Goal: Task Accomplishment & Management: Manage account settings

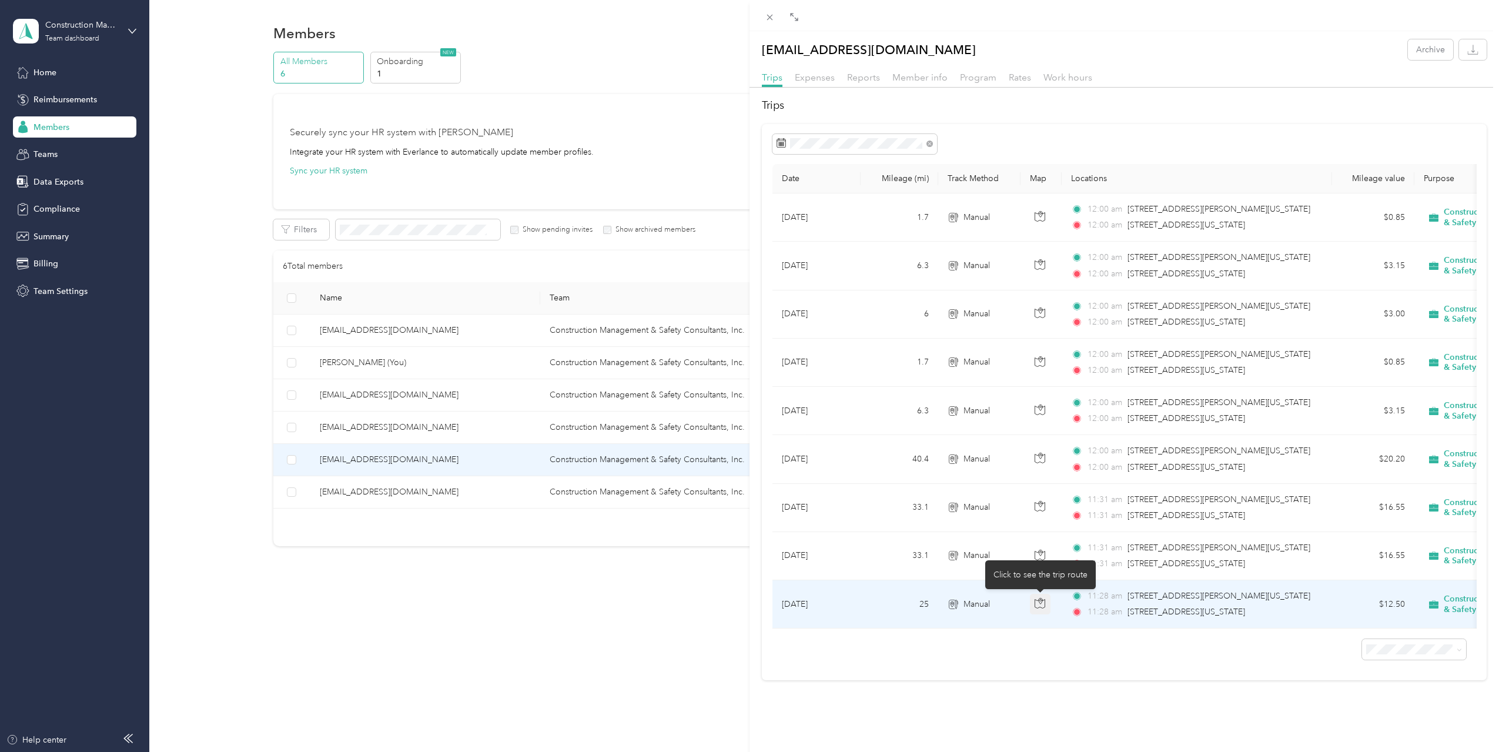
click at [1038, 602] on icon "button" at bounding box center [1040, 603] width 11 height 11
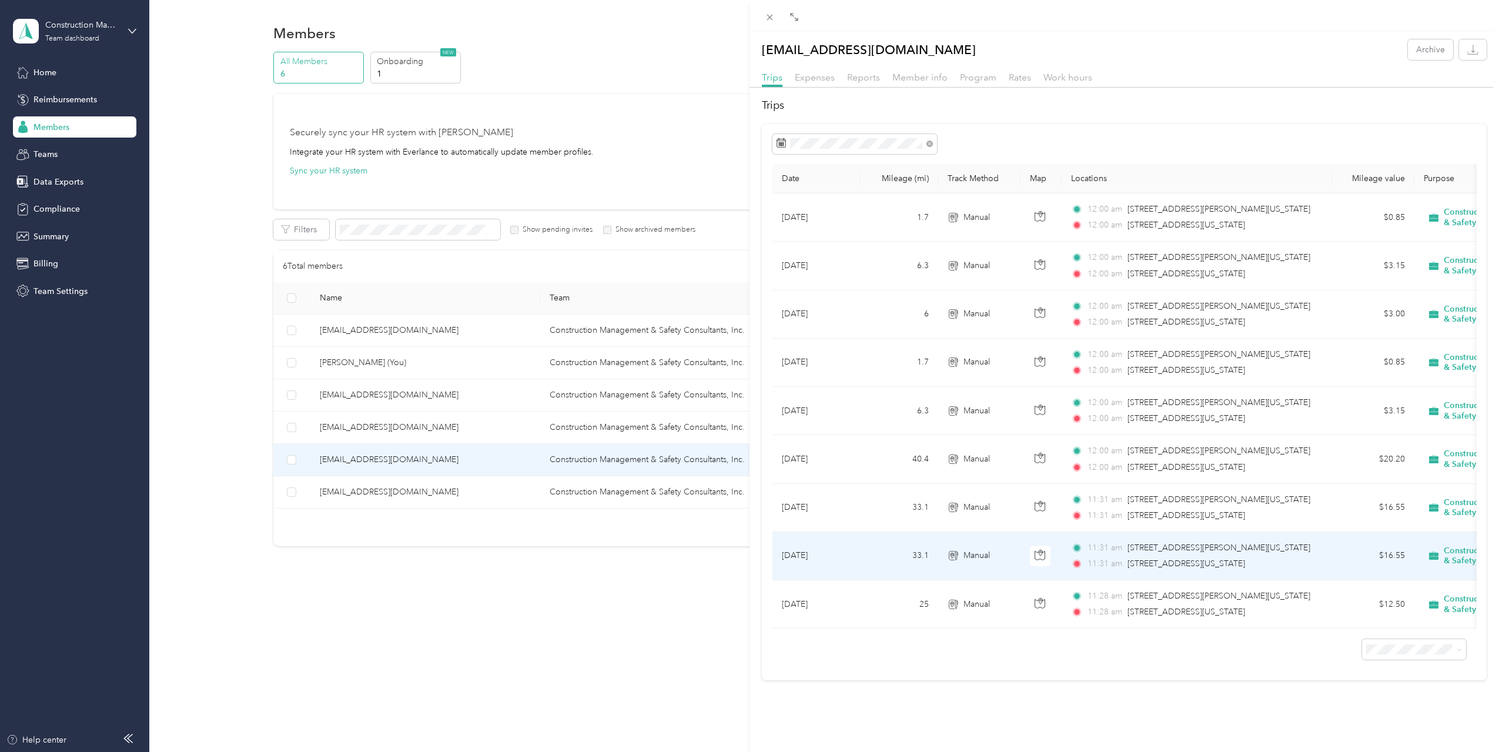
click at [1192, 561] on span "[STREET_ADDRESS][US_STATE]" at bounding box center [1187, 564] width 118 height 10
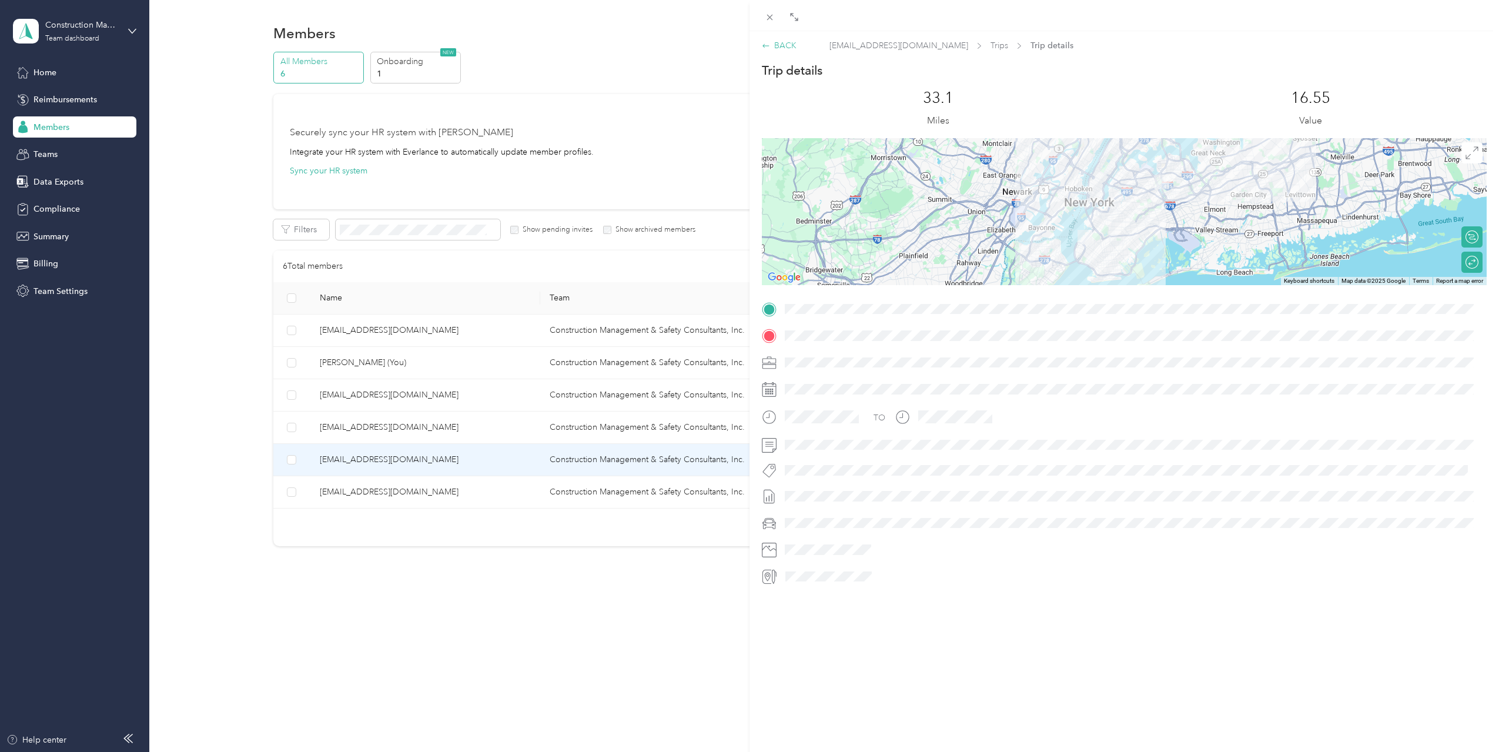
click at [766, 48] on icon at bounding box center [766, 46] width 8 height 8
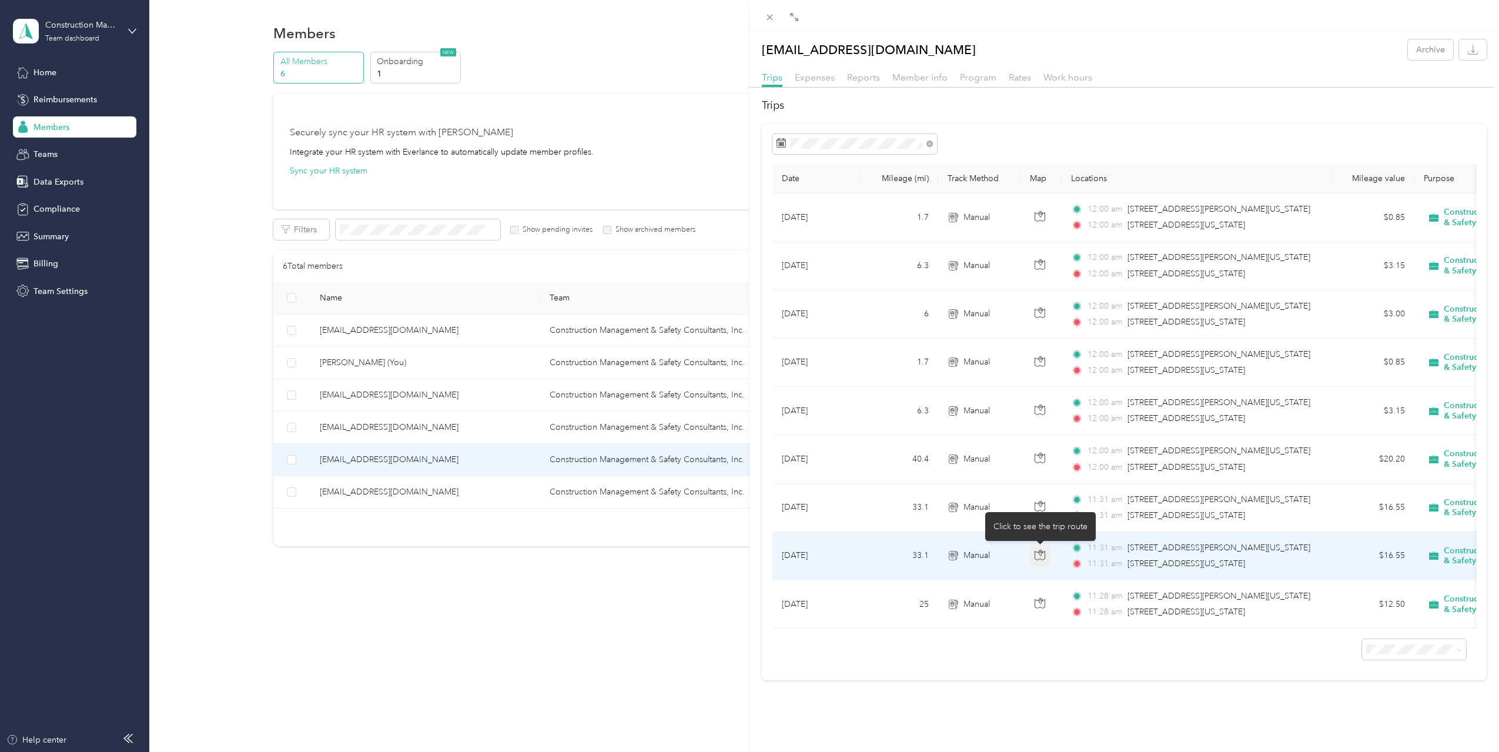
click at [1038, 553] on icon "button" at bounding box center [1040, 555] width 11 height 11
click at [1041, 554] on icon "button" at bounding box center [1040, 555] width 11 height 11
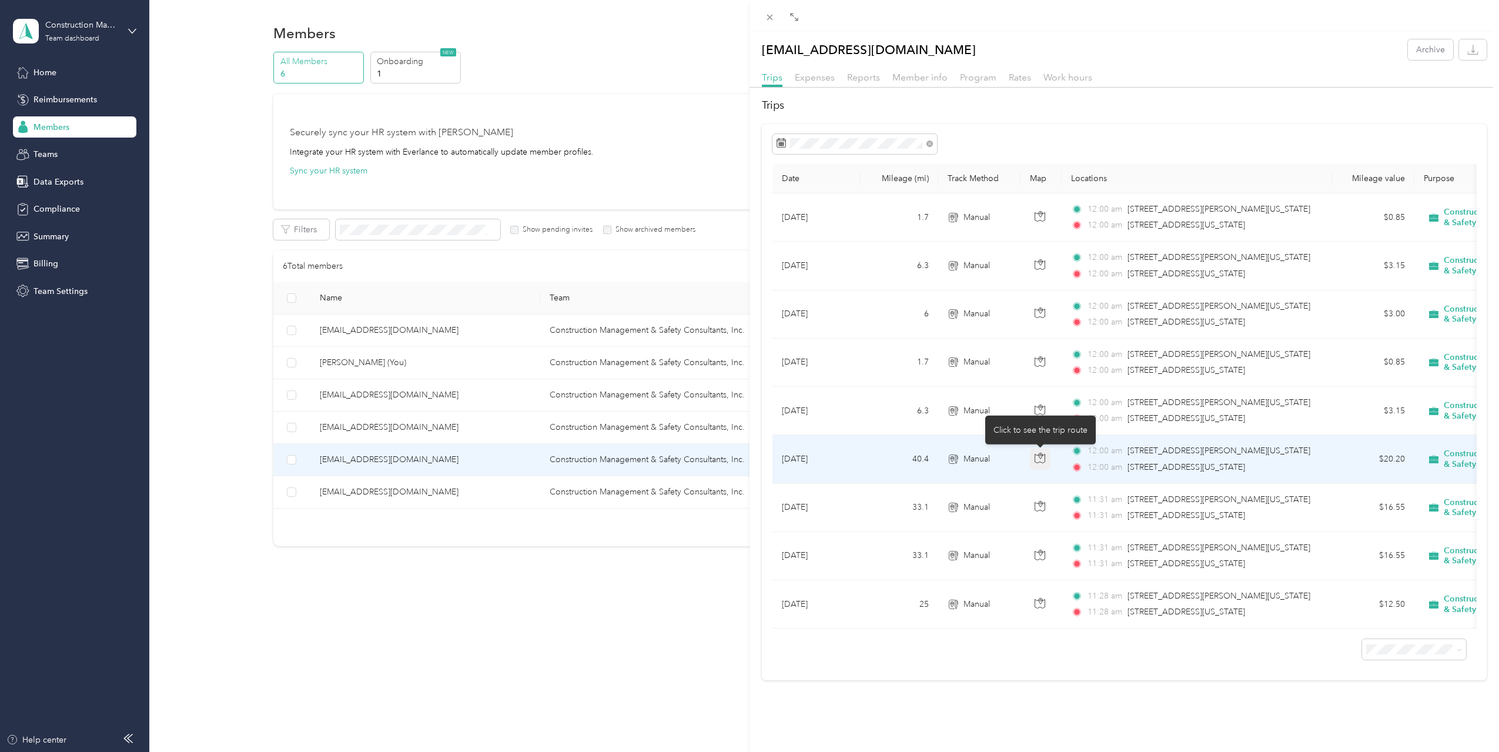
click at [1037, 457] on icon "button" at bounding box center [1040, 458] width 11 height 11
click at [1013, 466] on td "Manual" at bounding box center [979, 459] width 82 height 48
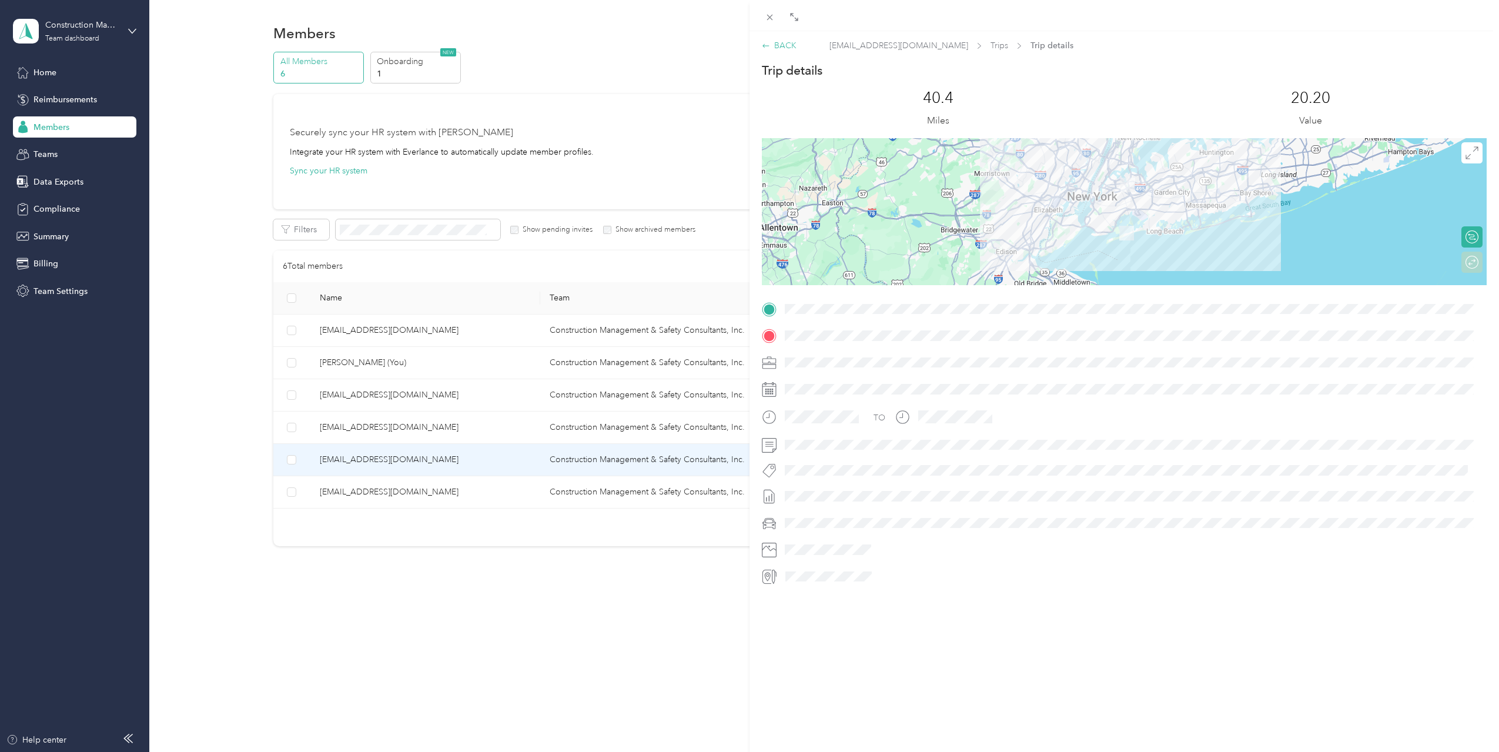
click at [765, 44] on icon at bounding box center [766, 46] width 8 height 8
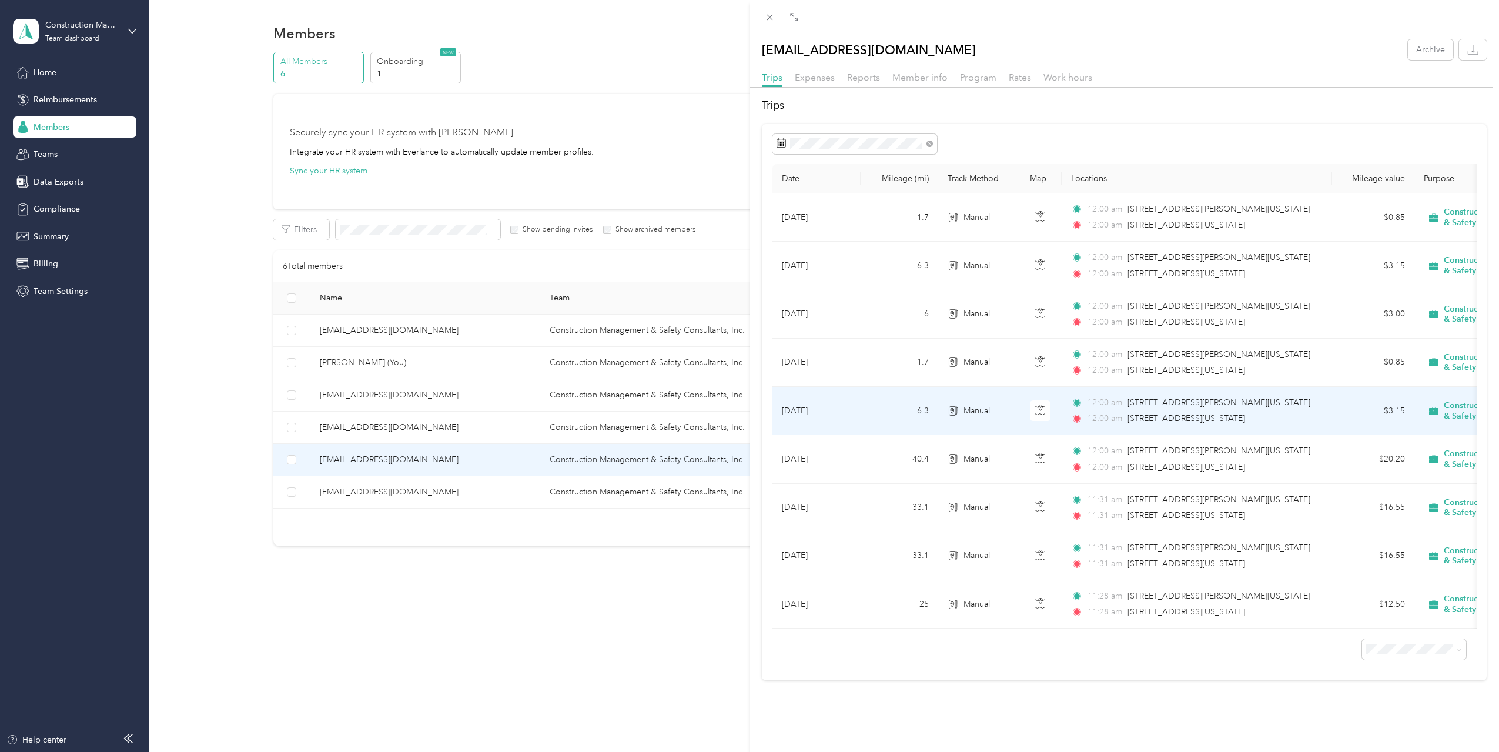
click at [958, 412] on icon at bounding box center [954, 410] width 12 height 9
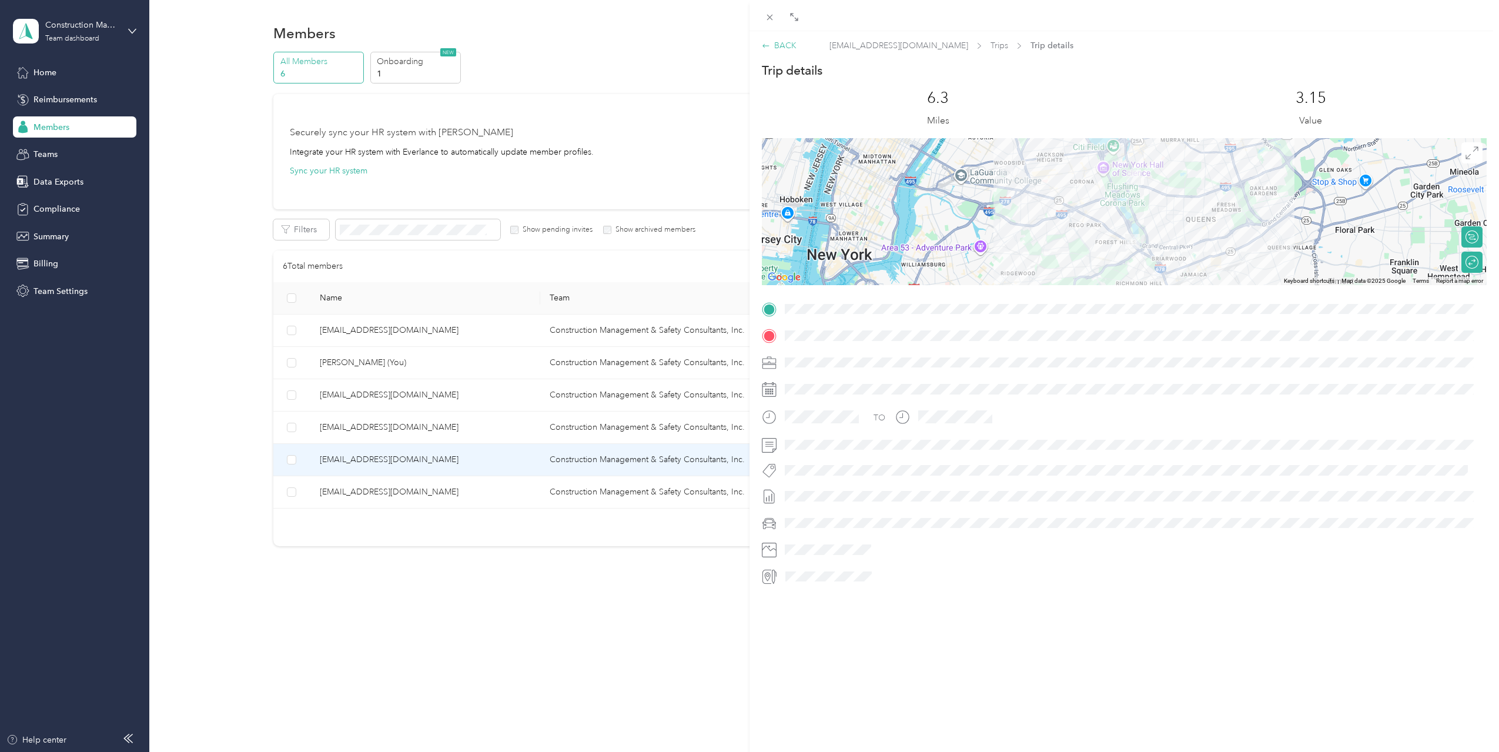
click at [768, 50] on div "BACK" at bounding box center [779, 45] width 35 height 12
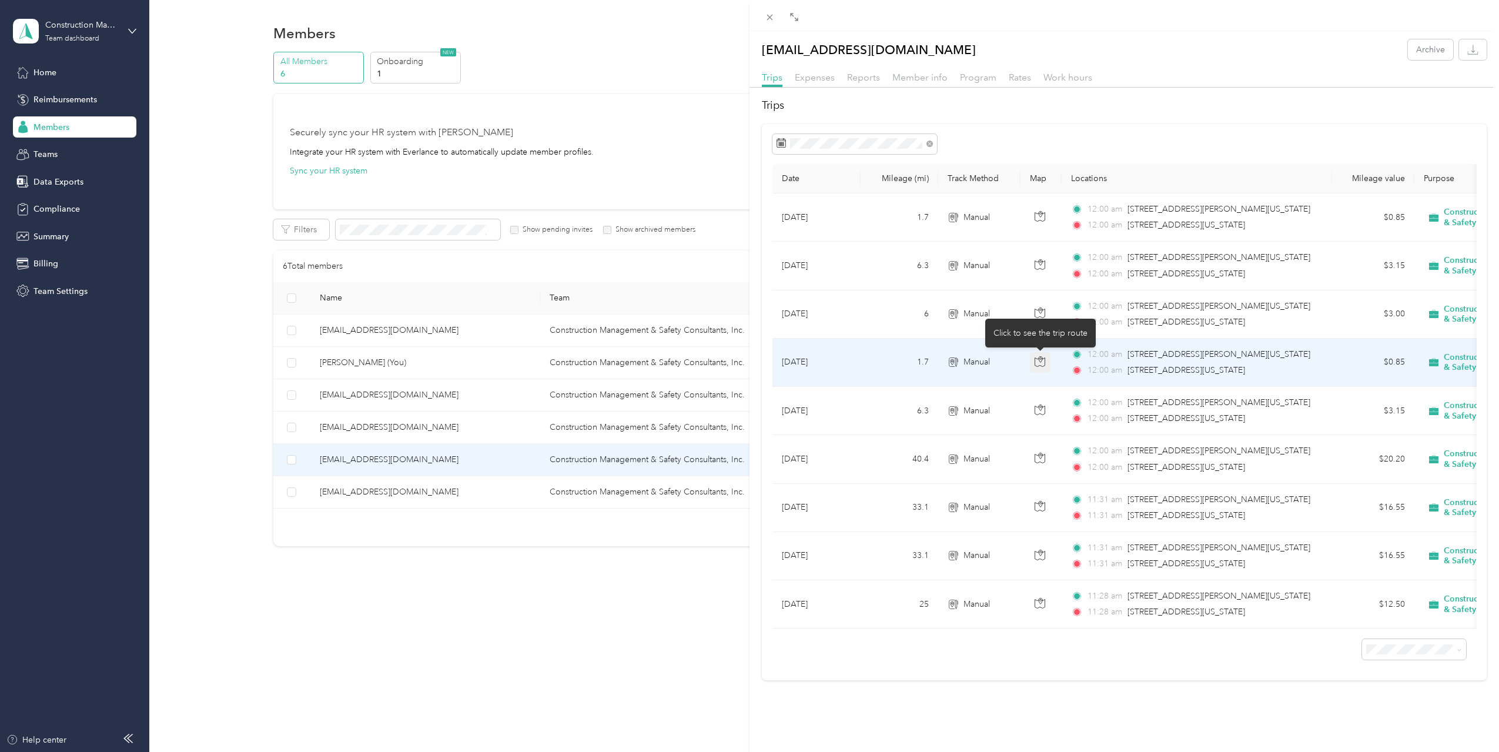
click at [1043, 360] on icon "button" at bounding box center [1040, 361] width 11 height 11
click at [1112, 370] on span "12:00 am" at bounding box center [1105, 370] width 35 height 13
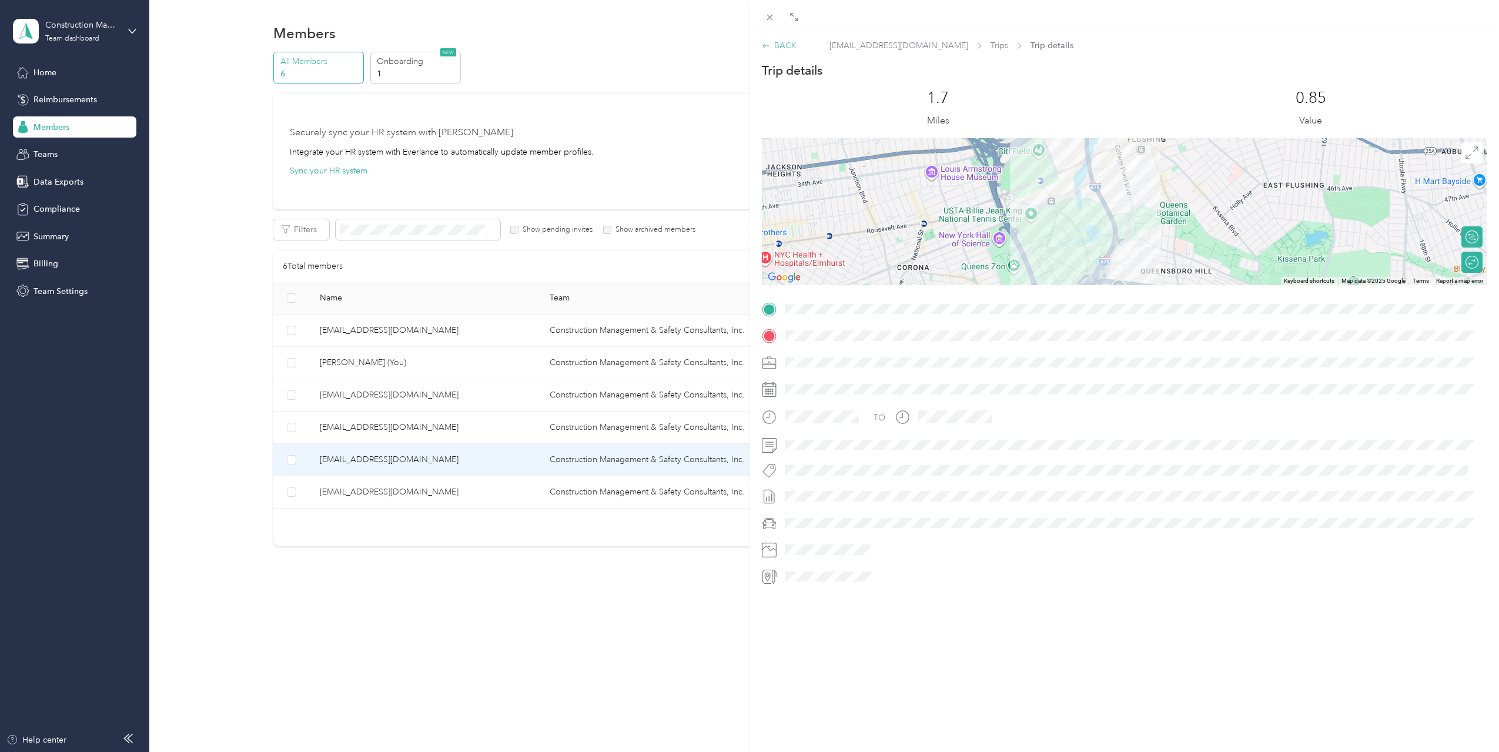
click at [767, 46] on icon at bounding box center [766, 46] width 8 height 8
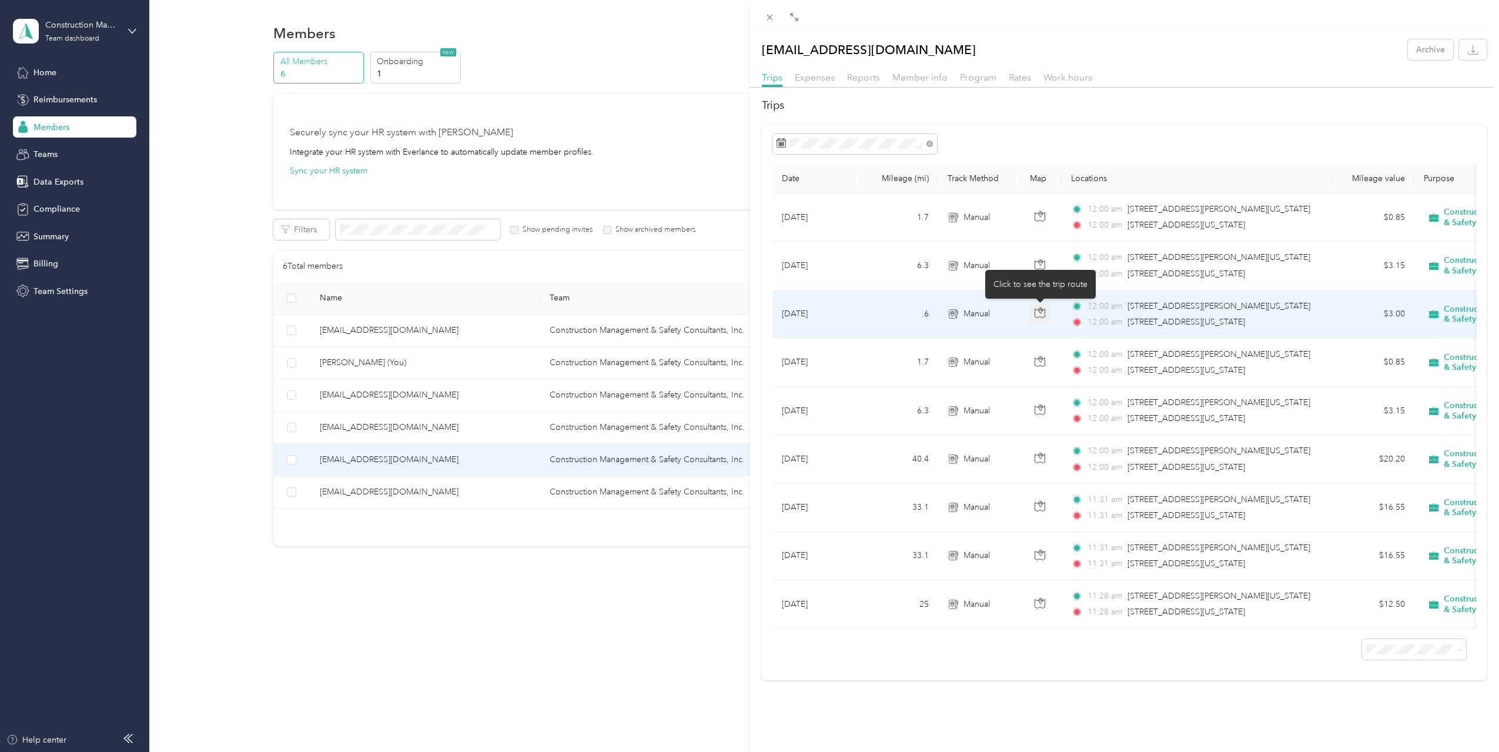
click at [1038, 309] on icon "button" at bounding box center [1040, 312] width 11 height 11
click at [1017, 317] on td "Manual" at bounding box center [979, 314] width 82 height 48
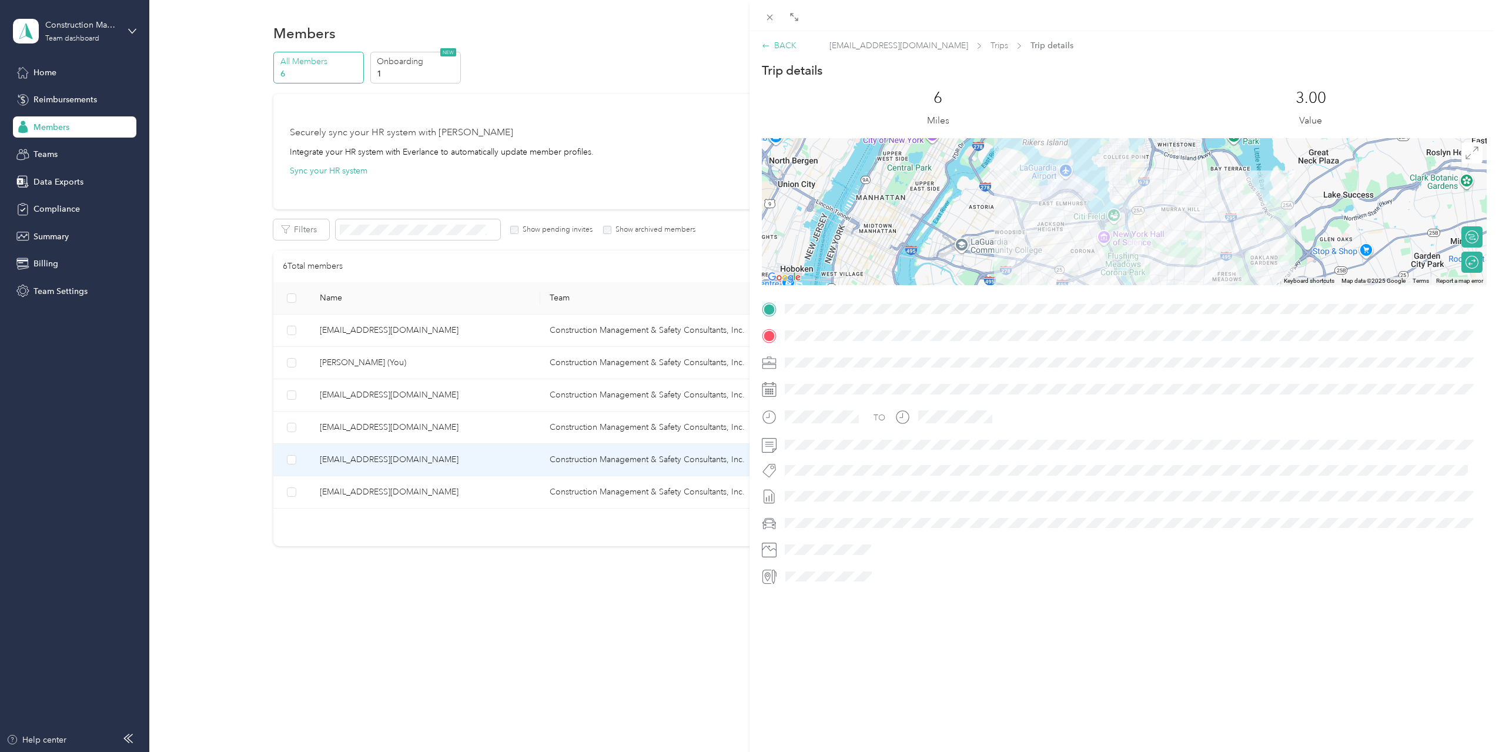
click at [763, 42] on div "BACK" at bounding box center [779, 45] width 35 height 12
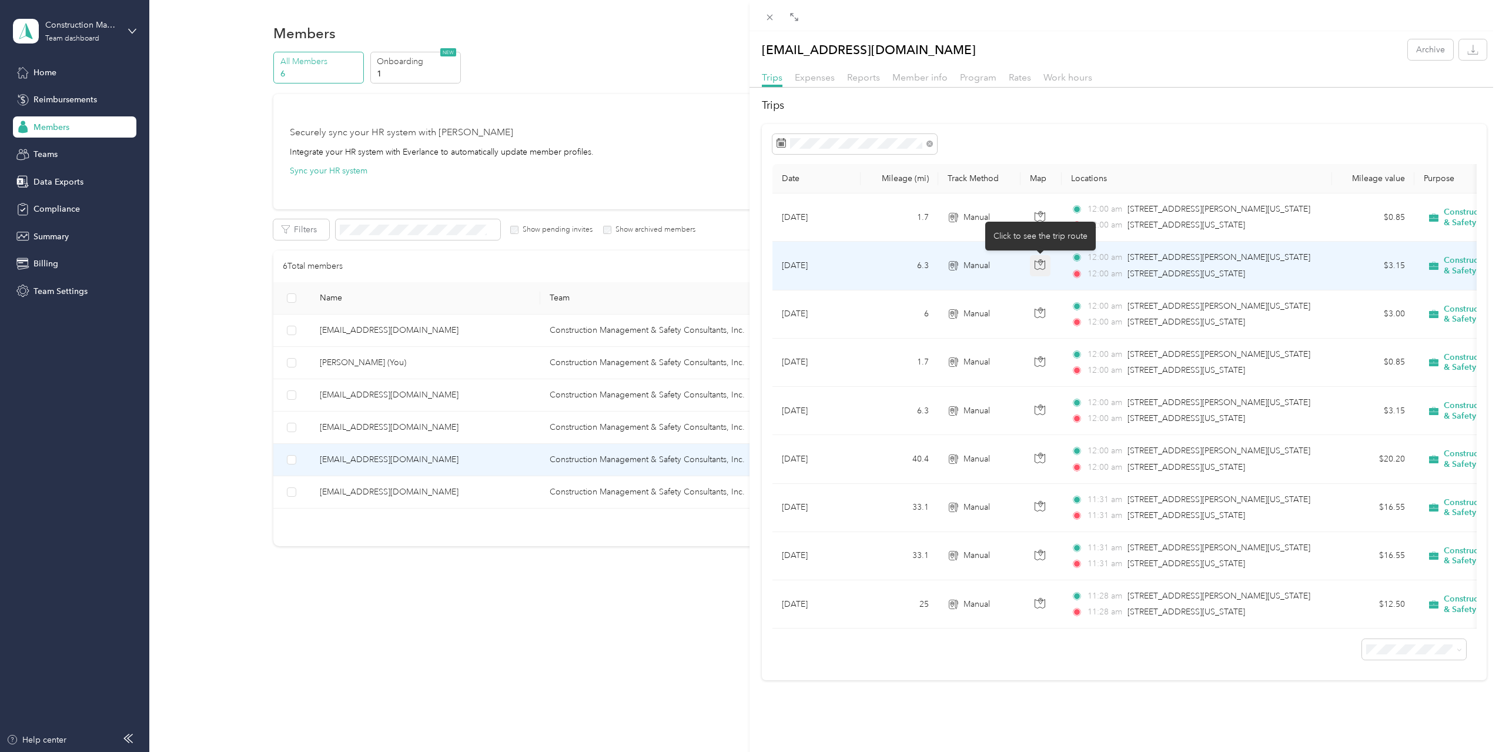
click at [1036, 265] on icon "button" at bounding box center [1040, 264] width 11 height 11
click at [1023, 276] on td at bounding box center [1041, 266] width 41 height 48
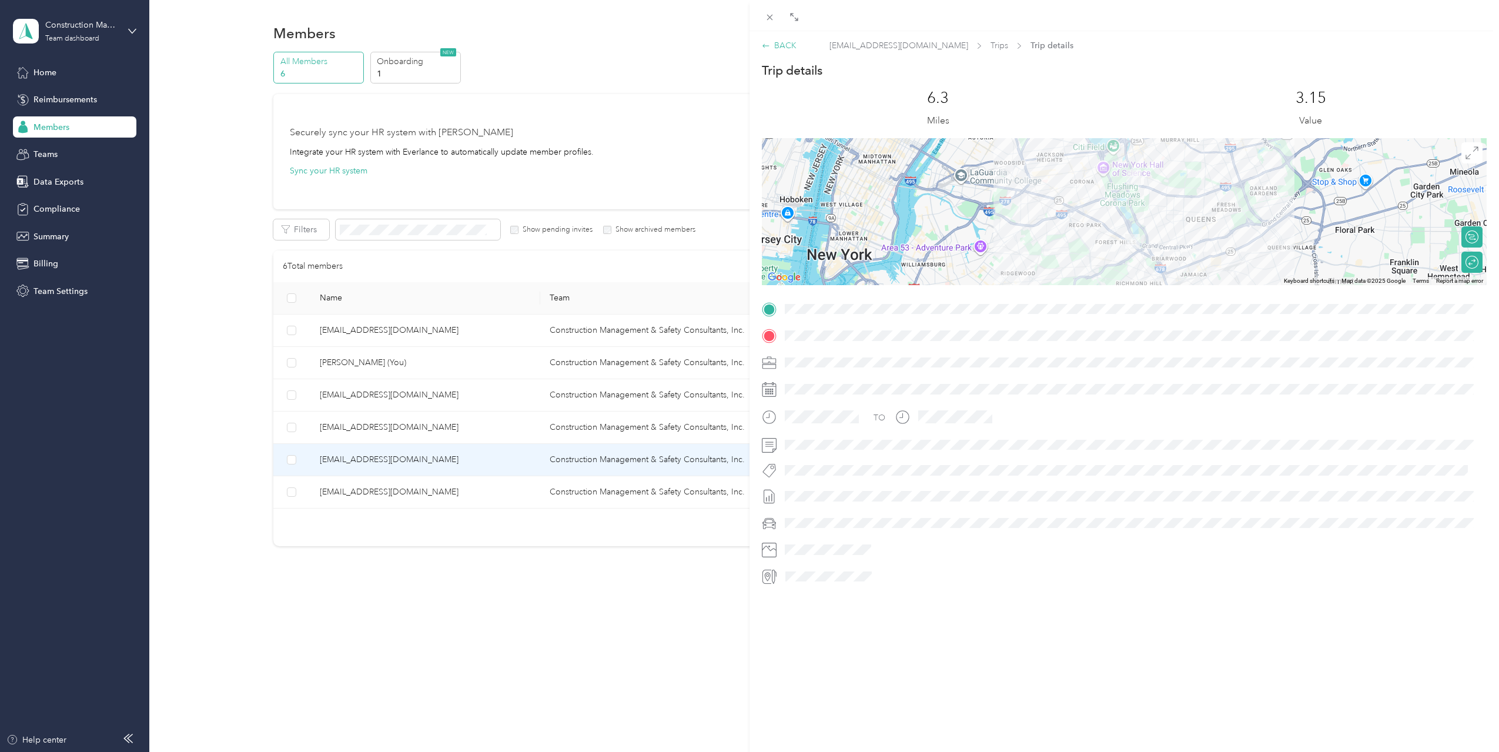
click at [766, 50] on div "BACK" at bounding box center [779, 45] width 35 height 12
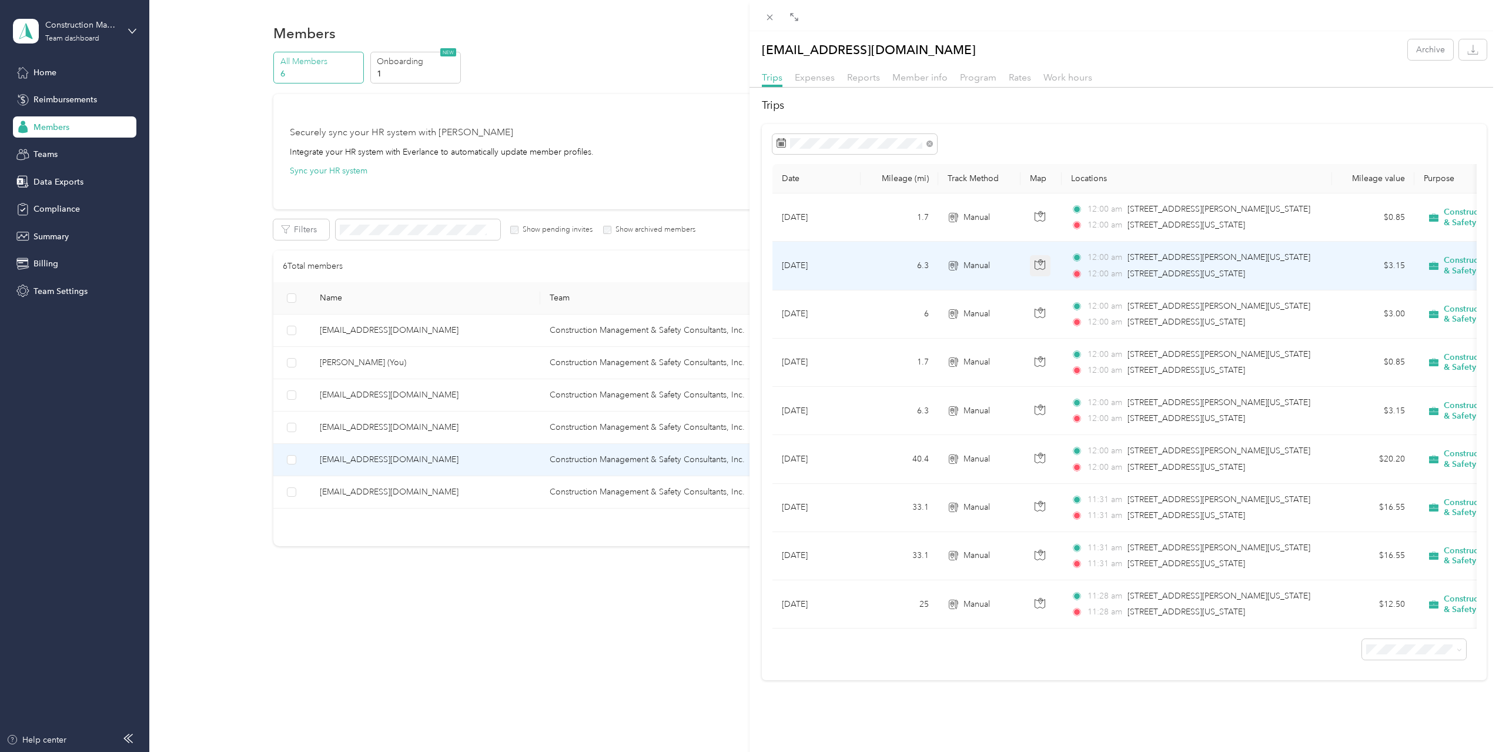
click at [1043, 265] on icon "button" at bounding box center [1040, 264] width 11 height 11
click at [1021, 272] on td at bounding box center [1041, 266] width 41 height 48
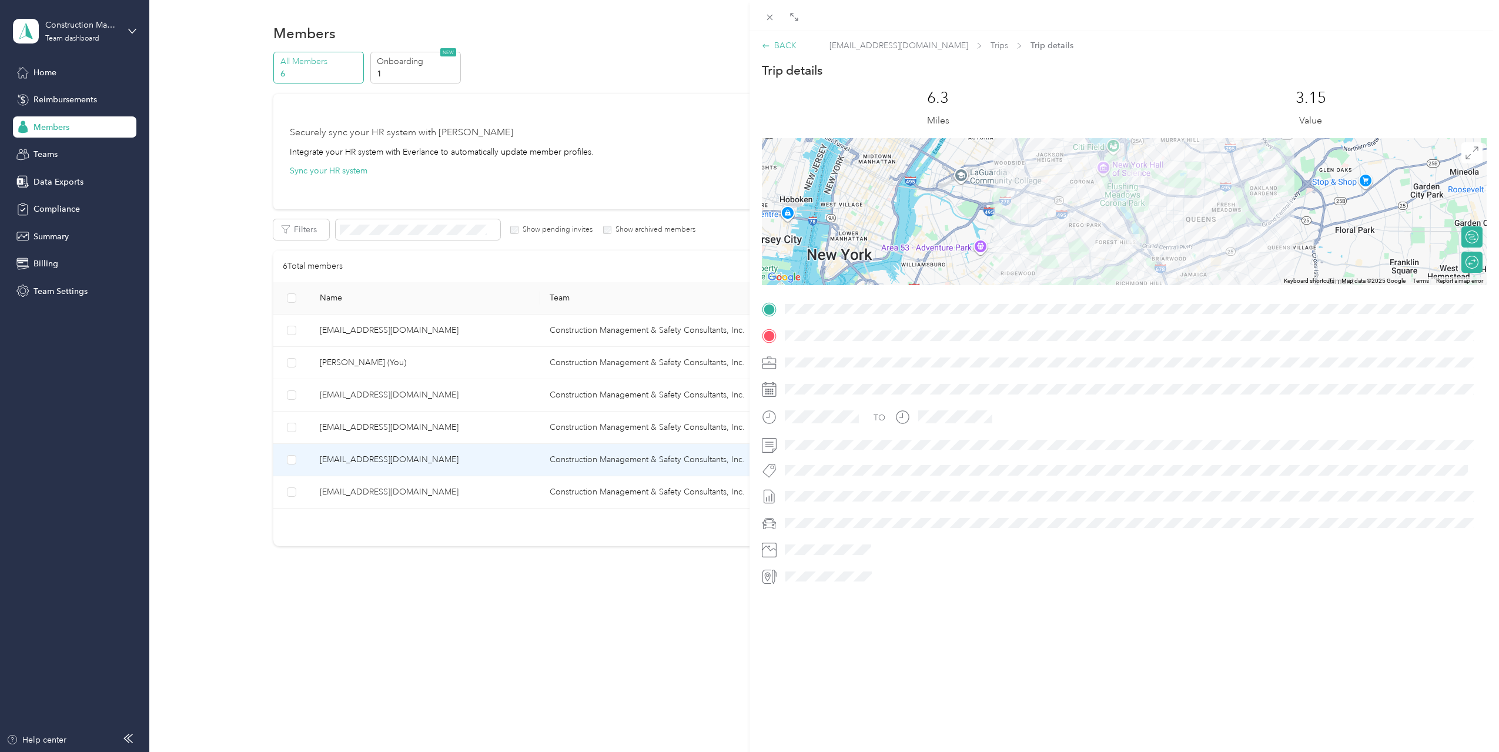
click at [767, 49] on icon at bounding box center [766, 46] width 8 height 8
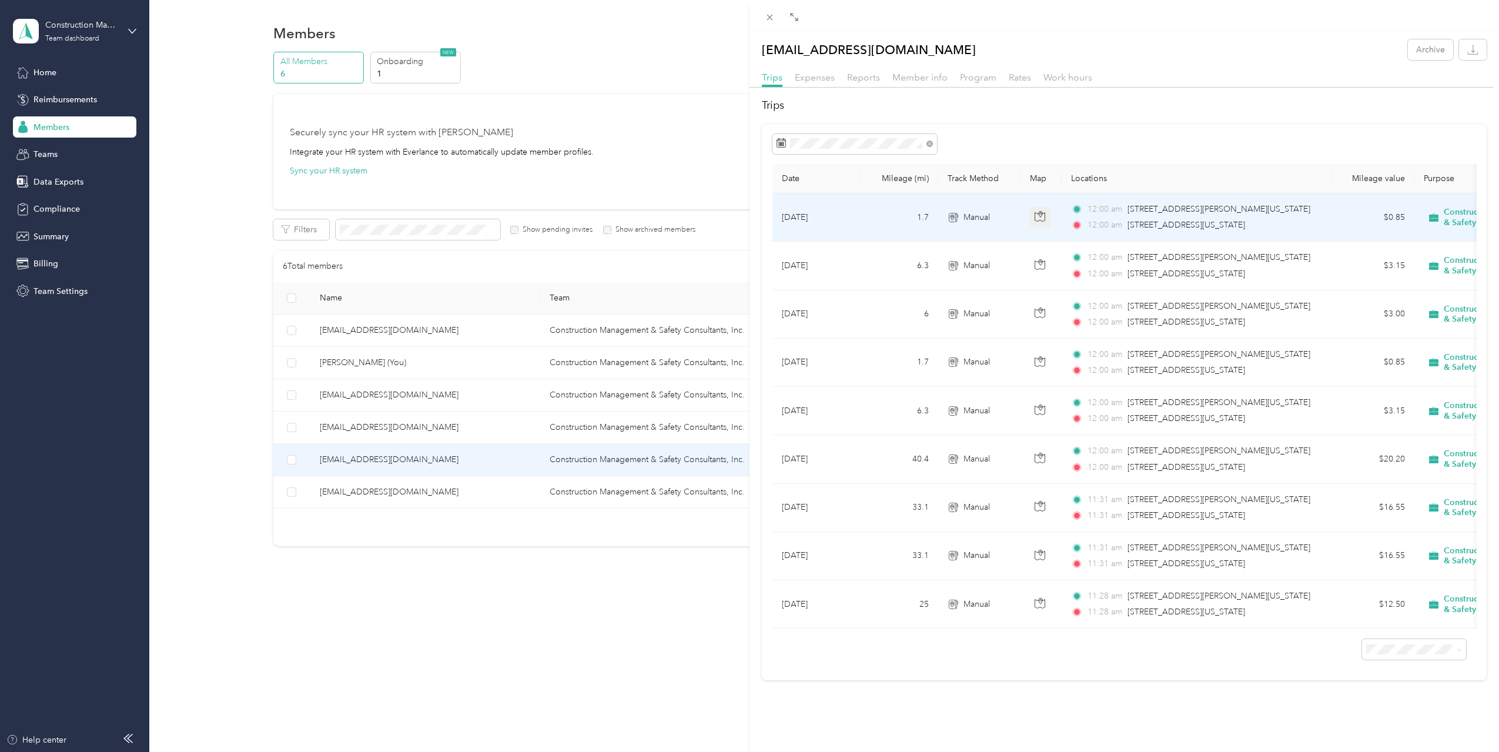
click at [1041, 219] on icon "button" at bounding box center [1040, 216] width 11 height 11
click at [1011, 217] on td "Manual" at bounding box center [979, 217] width 82 height 48
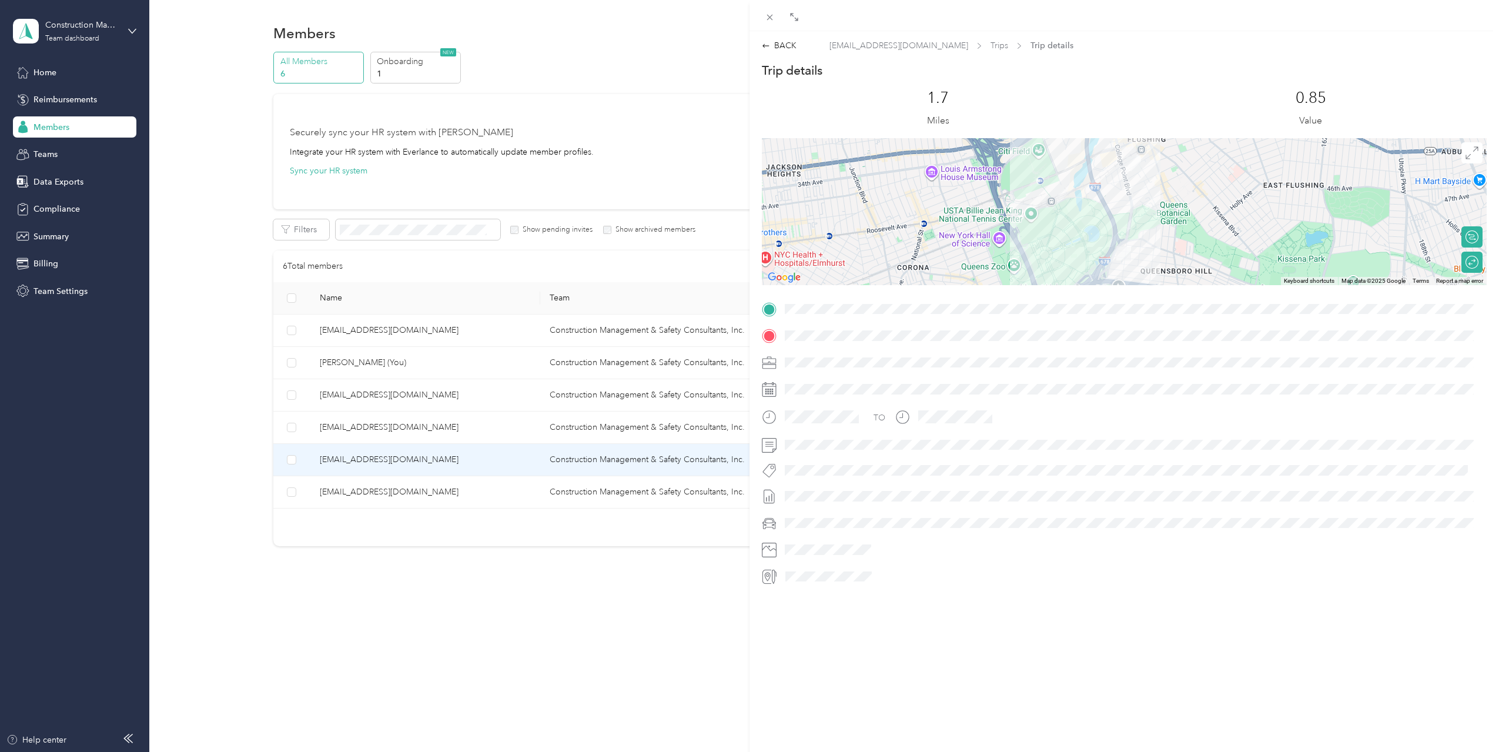
click at [758, 44] on div "BACK [EMAIL_ADDRESS][DOMAIN_NAME] Trips Trip details" at bounding box center [1125, 45] width 750 height 12
click at [765, 45] on icon at bounding box center [766, 46] width 8 height 8
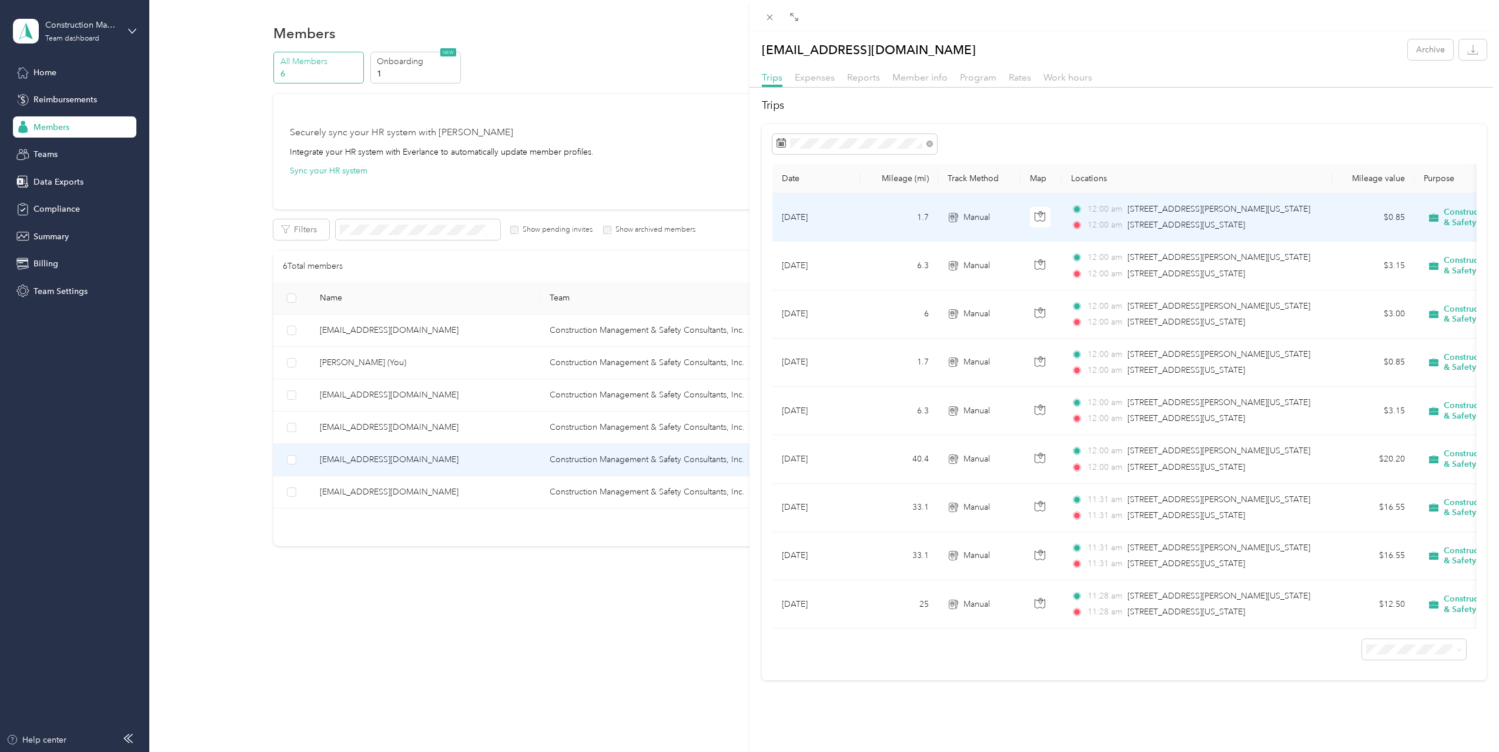
drag, startPoint x: 1018, startPoint y: 212, endPoint x: 998, endPoint y: 227, distance: 24.8
click at [998, 227] on td "Manual" at bounding box center [979, 217] width 82 height 48
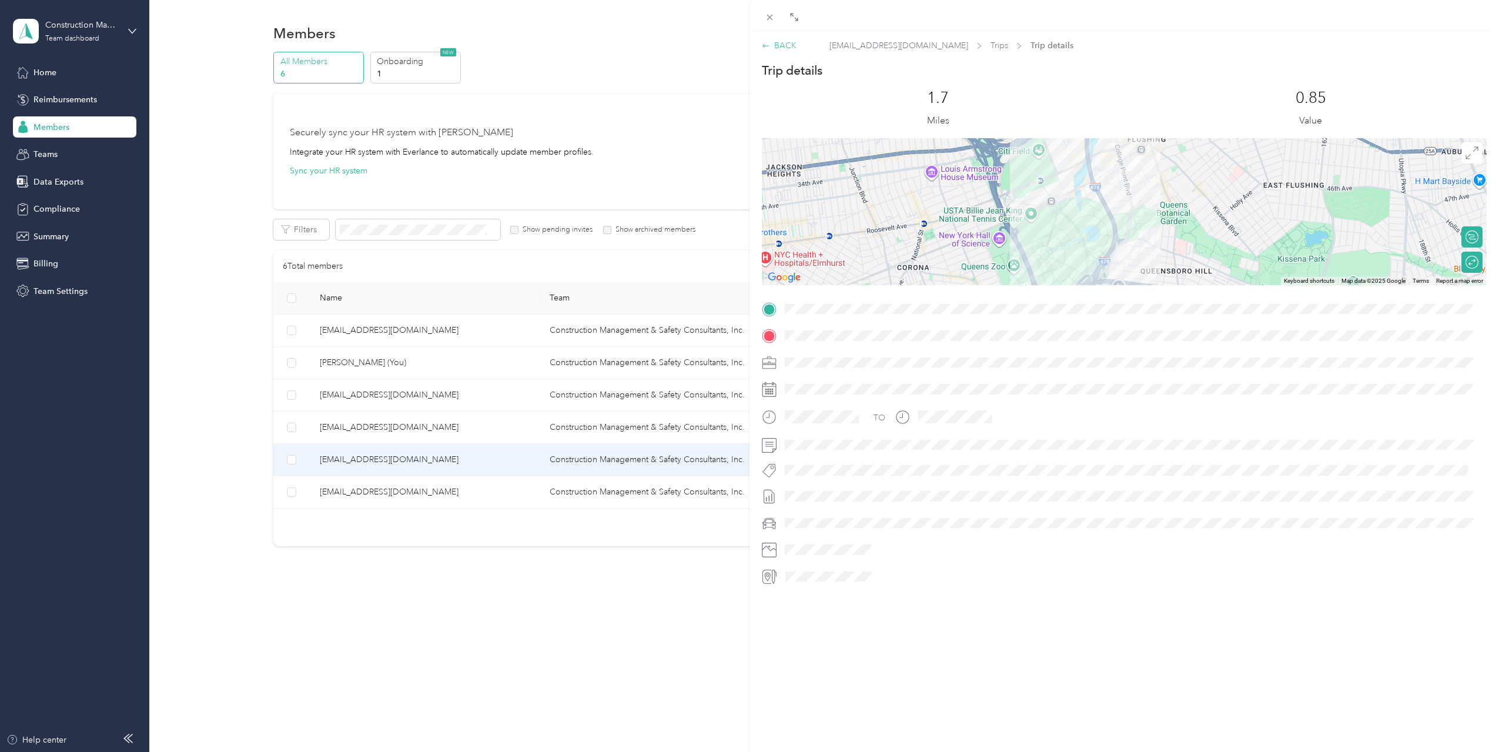
click at [767, 44] on icon at bounding box center [766, 46] width 8 height 8
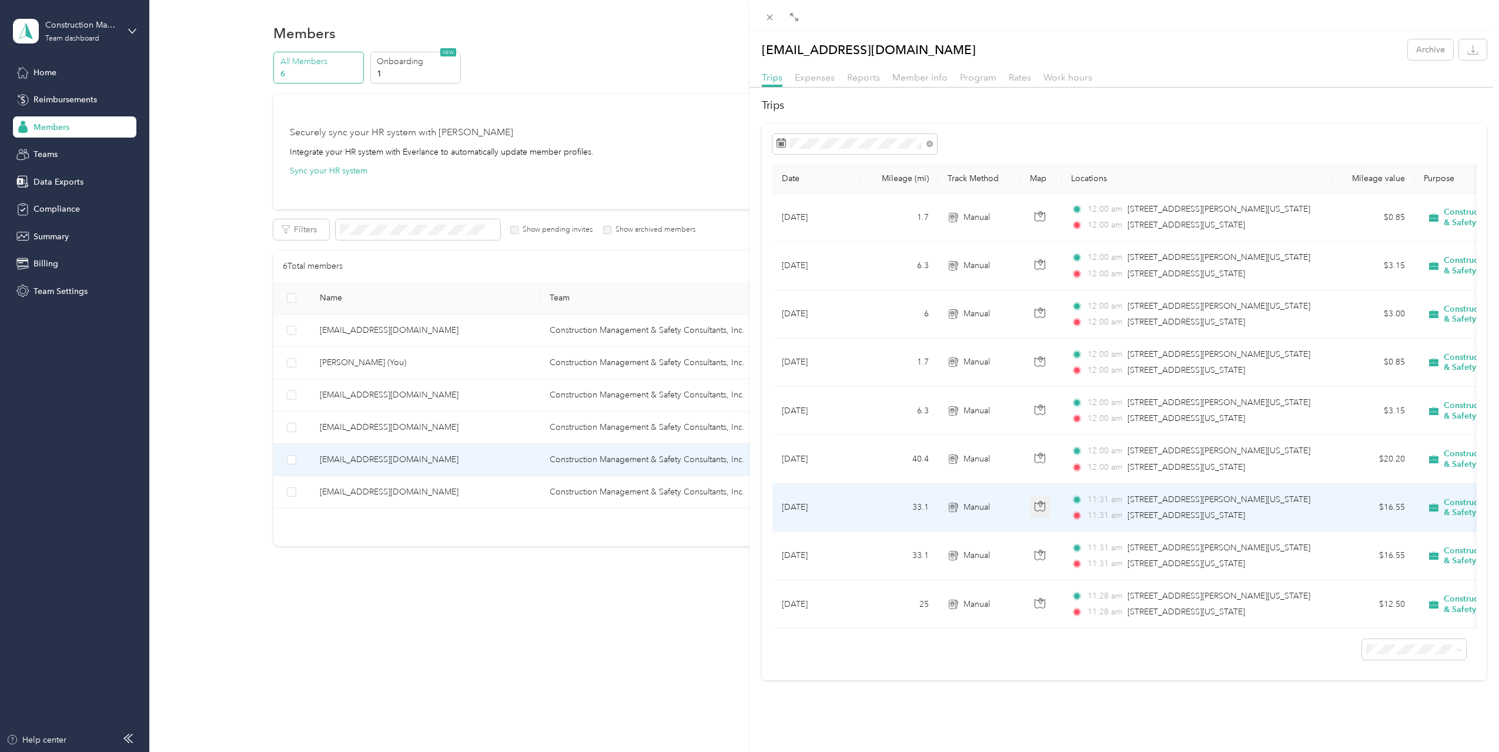
click at [1037, 504] on icon "button" at bounding box center [1040, 506] width 11 height 11
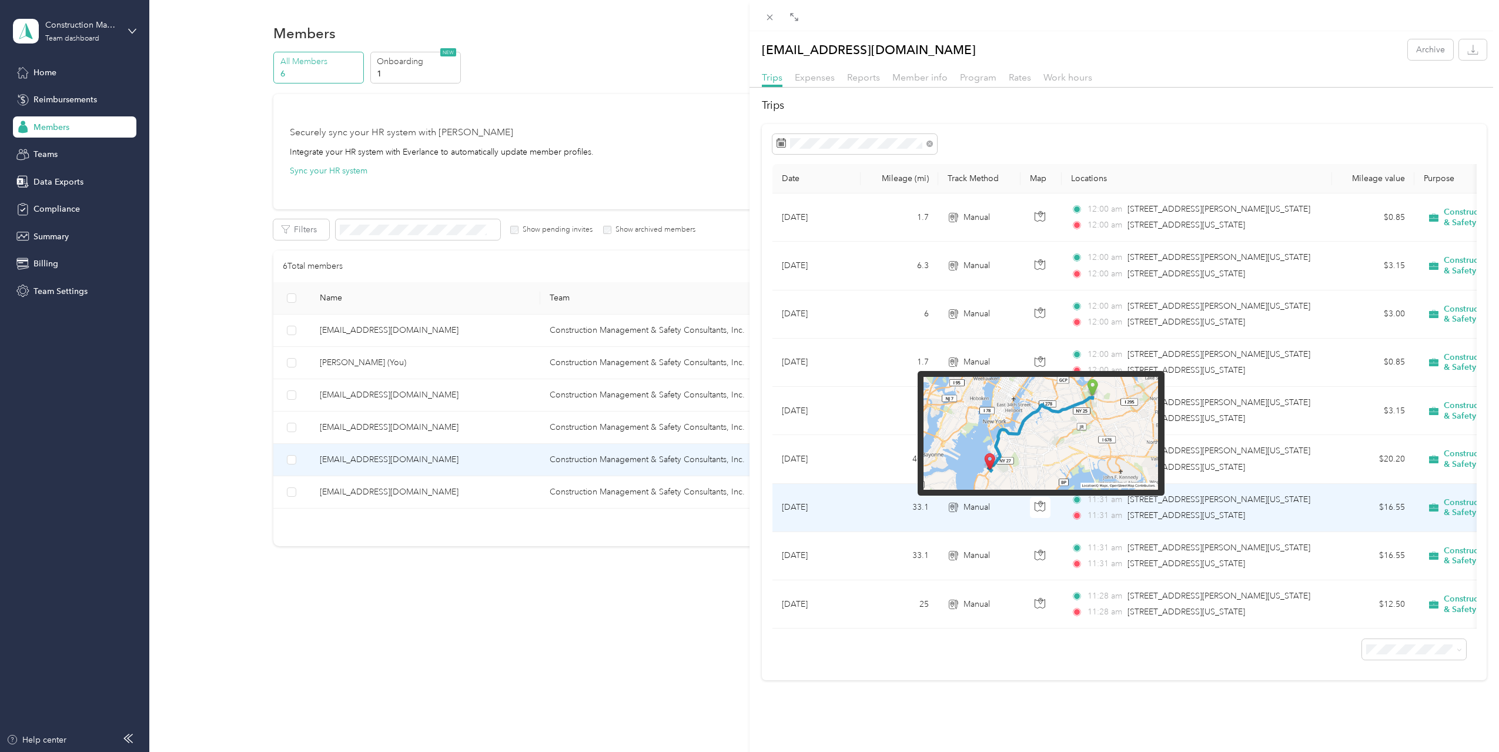
click at [1009, 431] on img at bounding box center [1041, 433] width 235 height 113
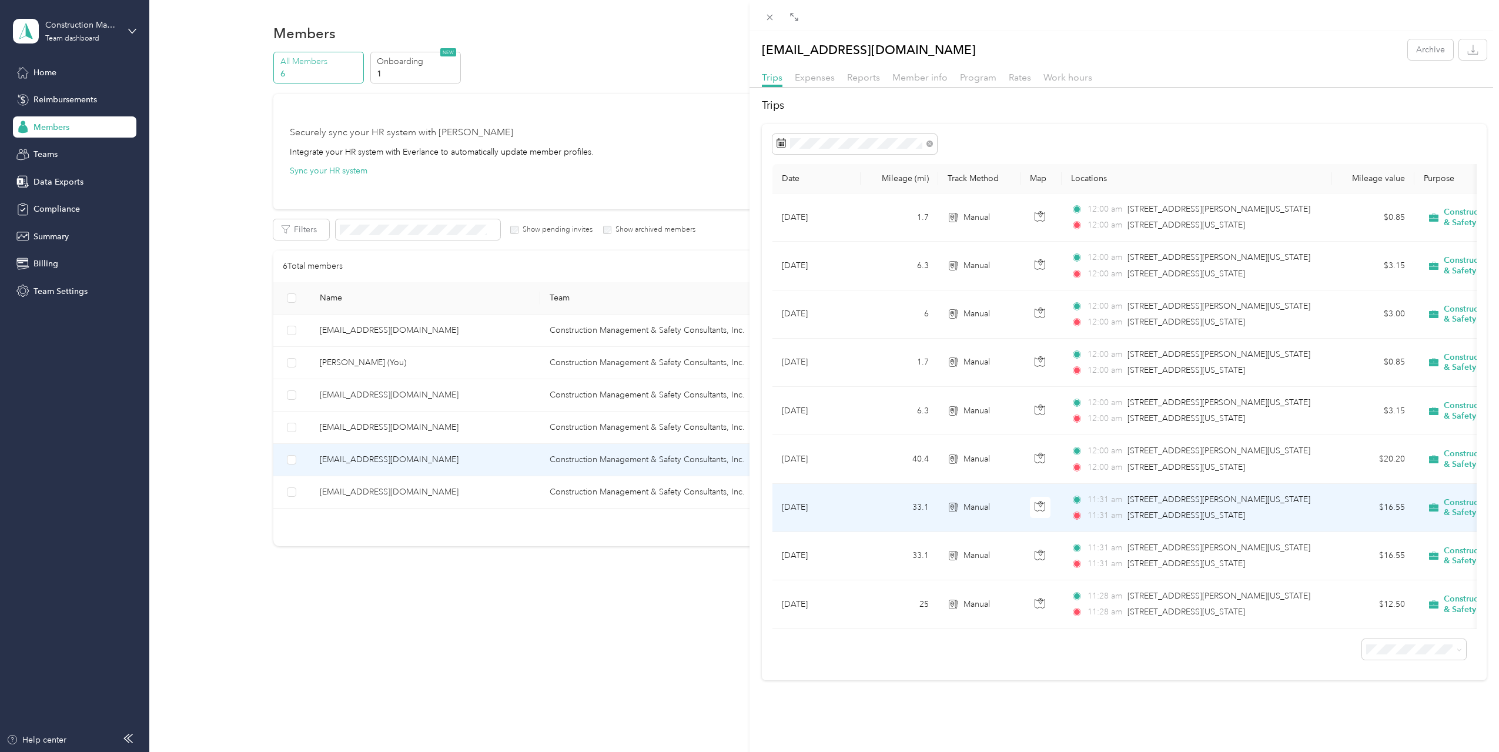
click at [984, 507] on span "Manual" at bounding box center [977, 507] width 26 height 13
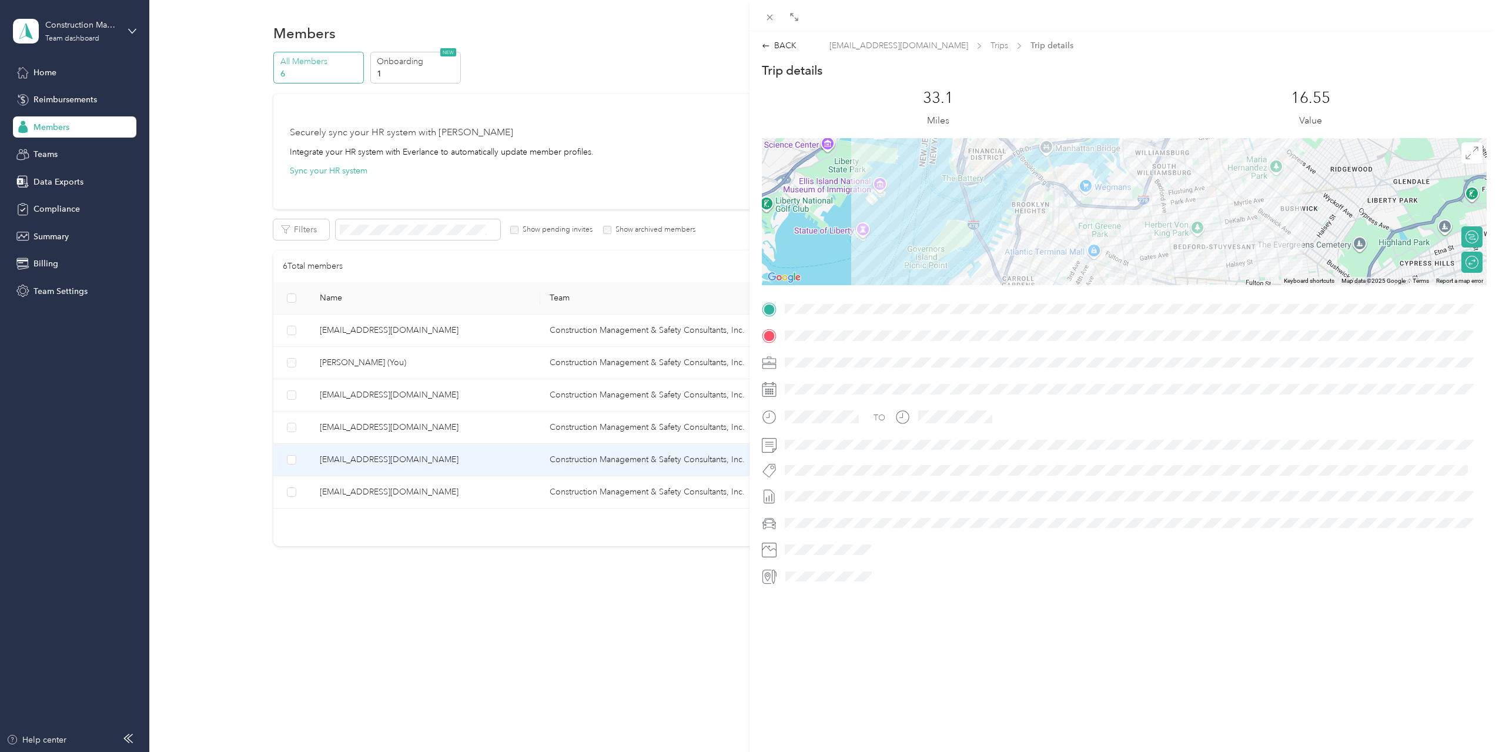
click at [1099, 210] on div at bounding box center [1124, 211] width 725 height 147
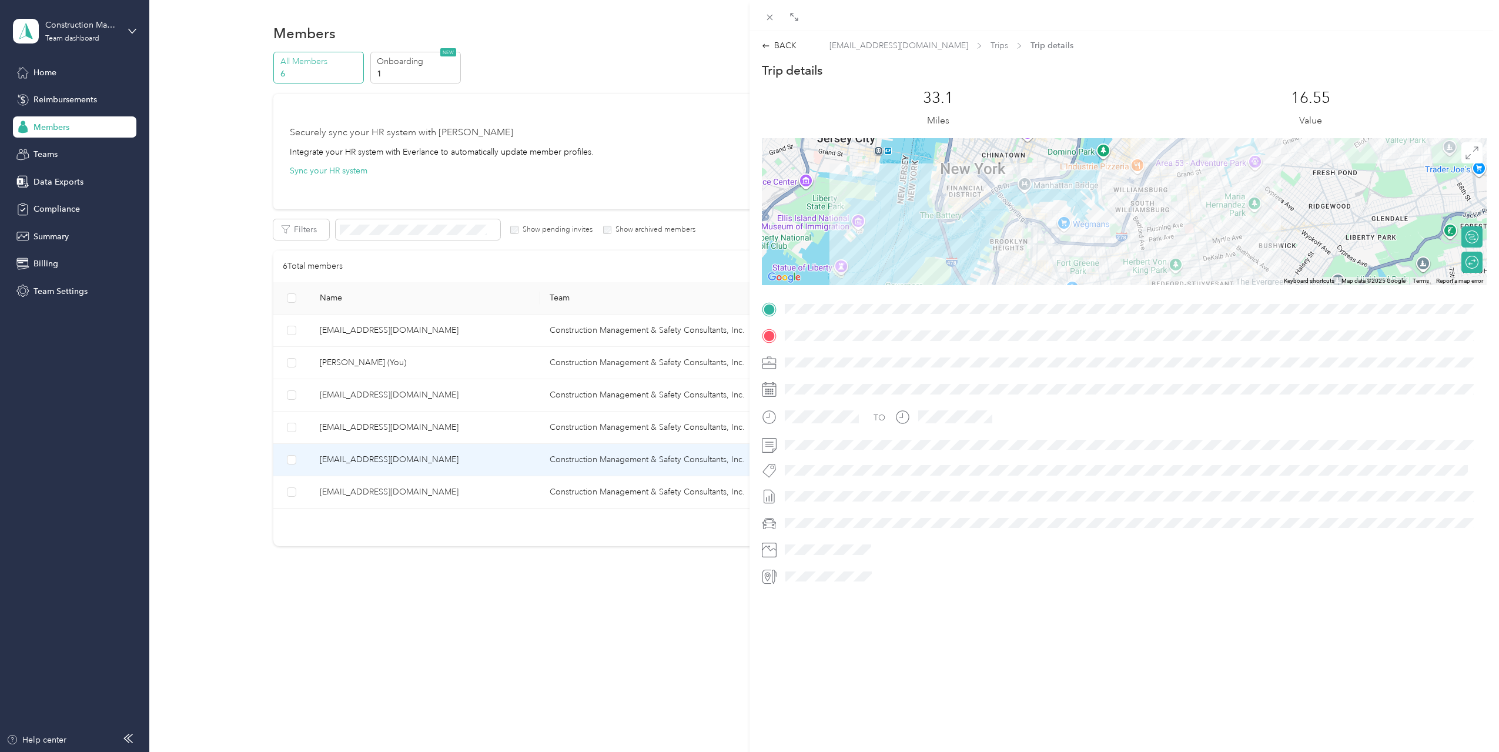
click at [1009, 306] on div "Trip details This trip cannot be edited because it is either under review, appr…" at bounding box center [1124, 324] width 725 height 524
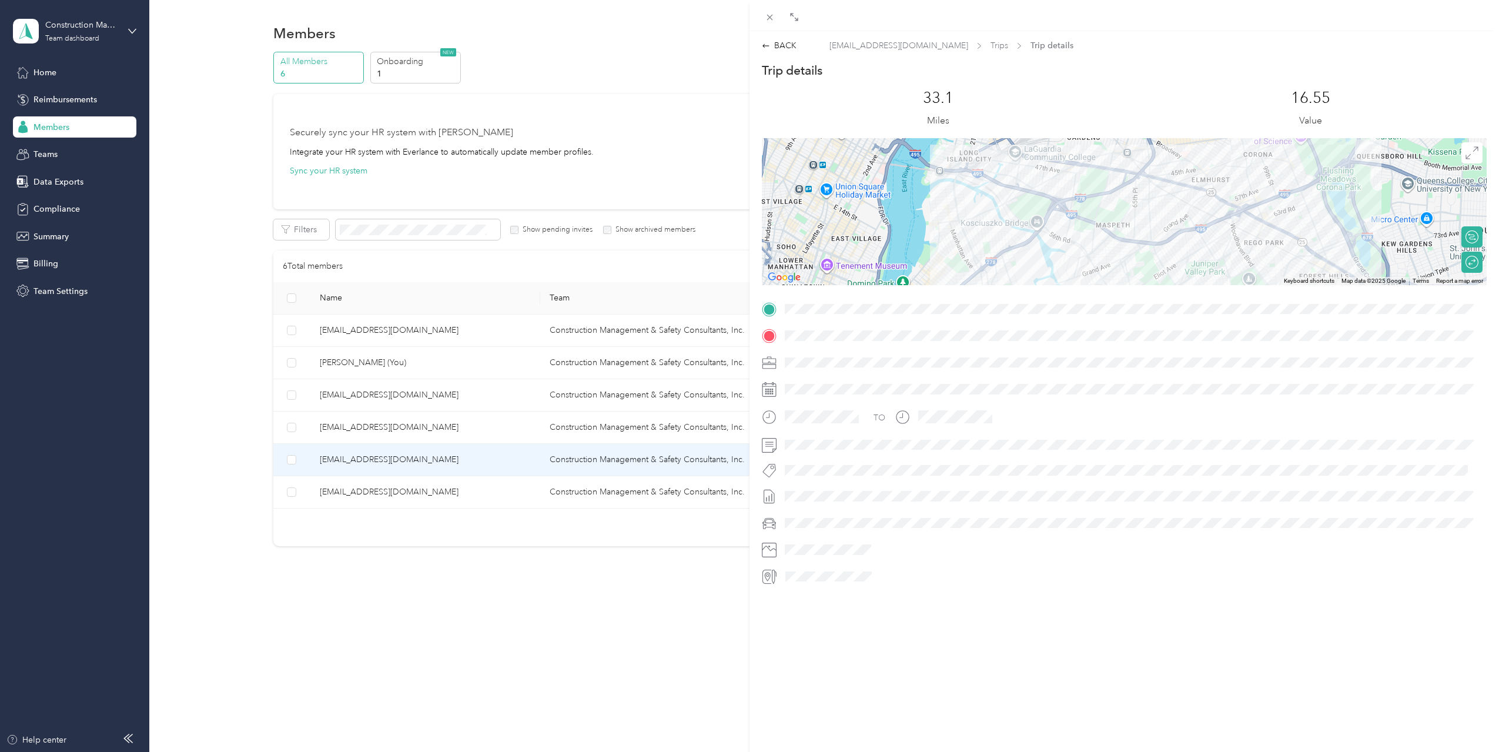
drag, startPoint x: 1186, startPoint y: 201, endPoint x: 1190, endPoint y: 93, distance: 107.7
click at [1183, 109] on div "Trip details This trip cannot be edited because it is either under review, appr…" at bounding box center [1124, 324] width 725 height 524
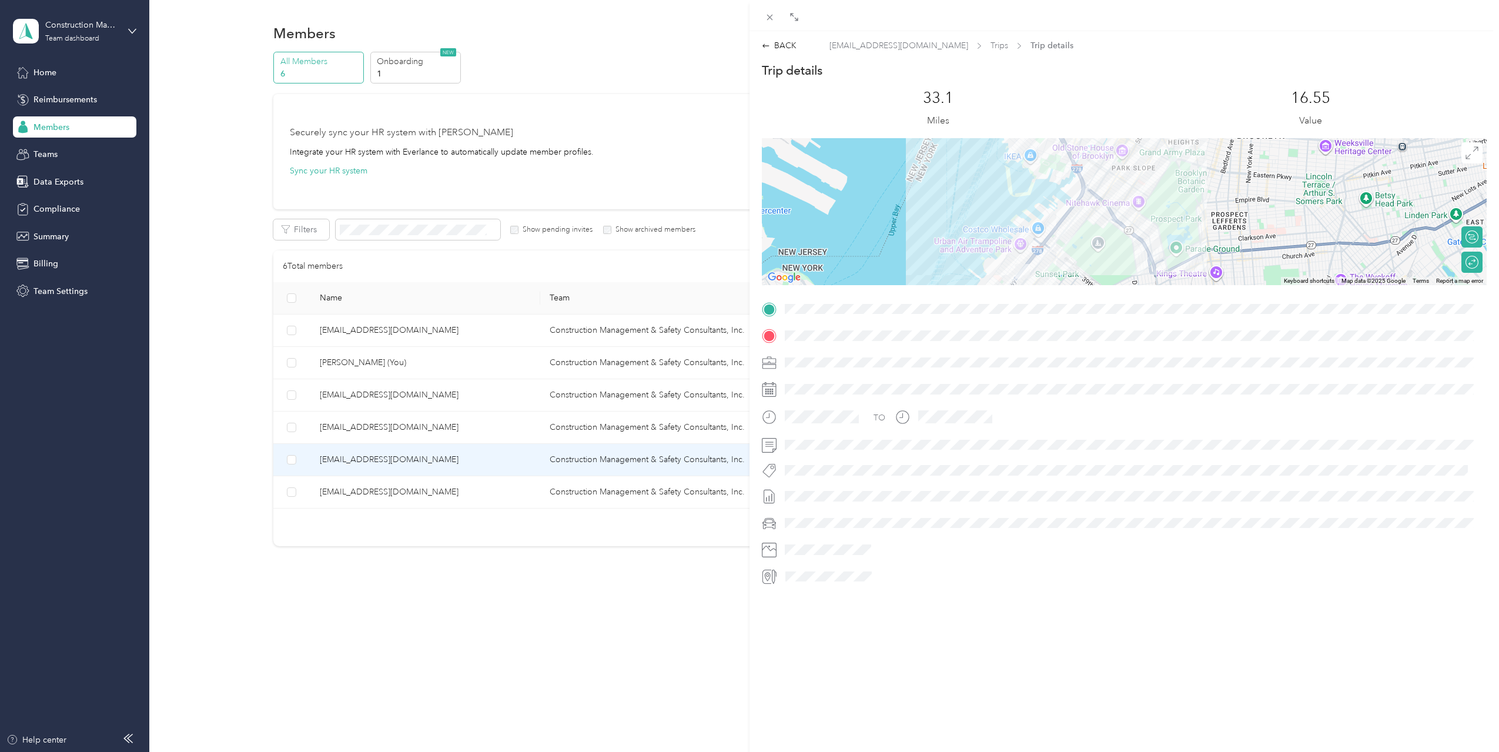
drag, startPoint x: 1074, startPoint y: 212, endPoint x: 1073, endPoint y: 255, distance: 42.9
click at [1075, 254] on div at bounding box center [1124, 211] width 725 height 147
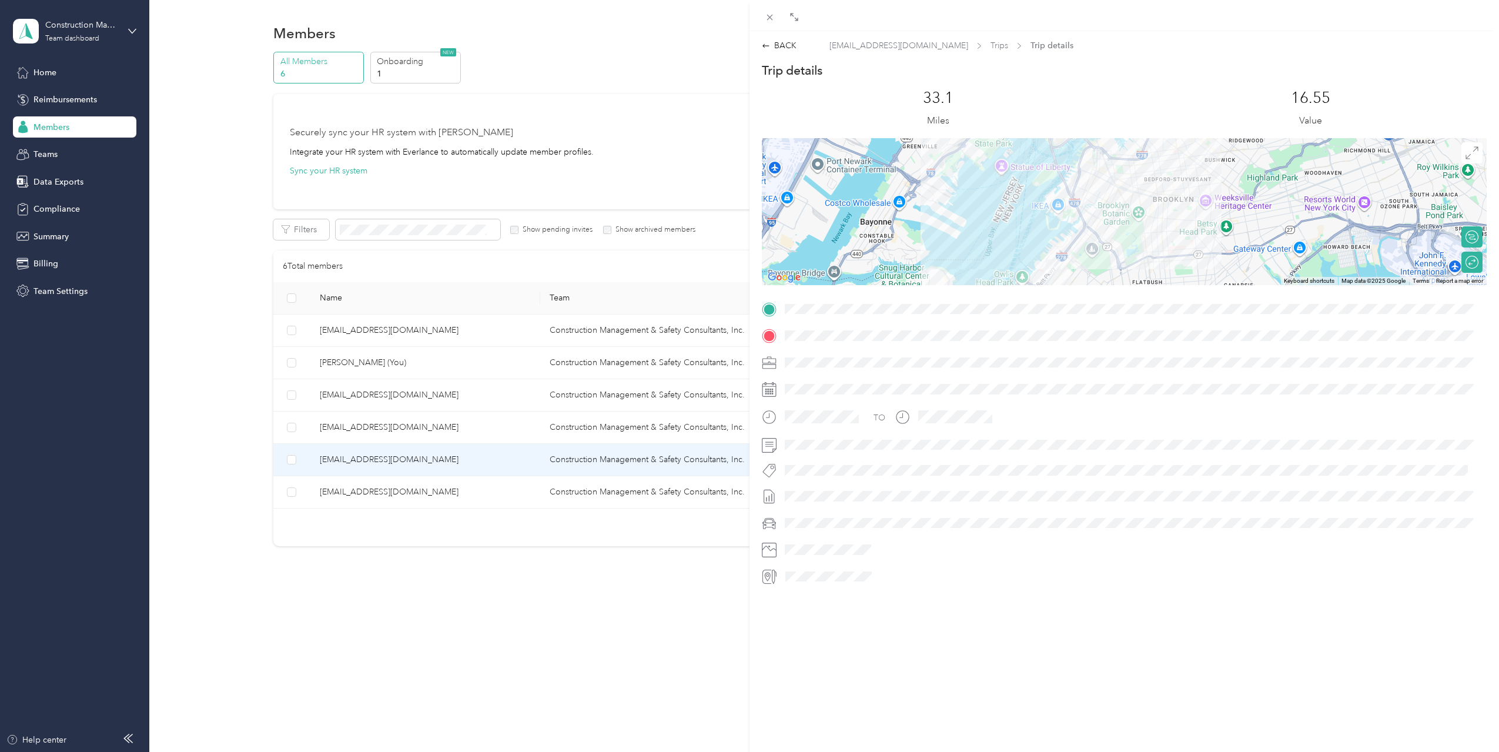
drag, startPoint x: 1104, startPoint y: 202, endPoint x: 1079, endPoint y: 236, distance: 42.6
click at [1081, 236] on div at bounding box center [1124, 211] width 725 height 147
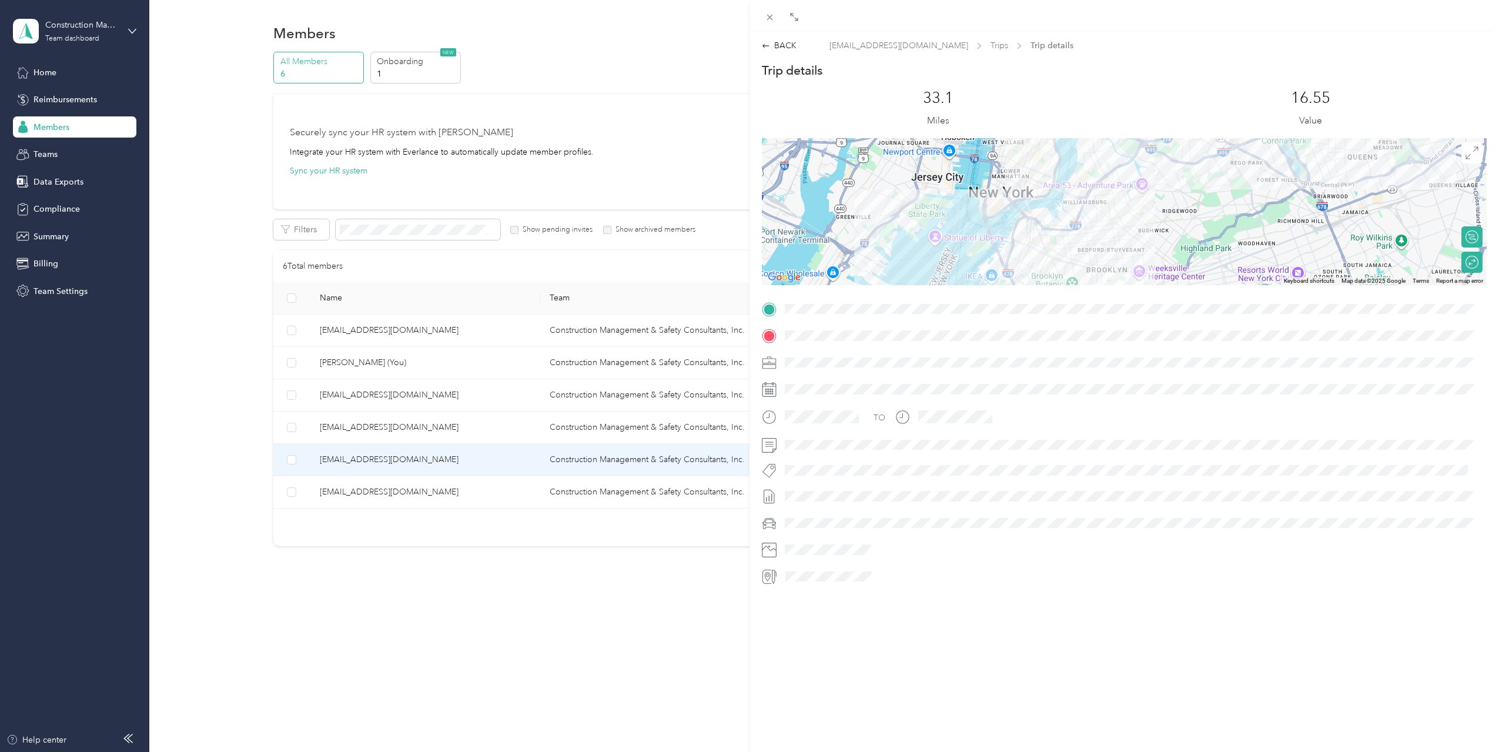
drag, startPoint x: 1089, startPoint y: 211, endPoint x: 1041, endPoint y: 269, distance: 75.6
click at [1041, 269] on div at bounding box center [1124, 211] width 725 height 147
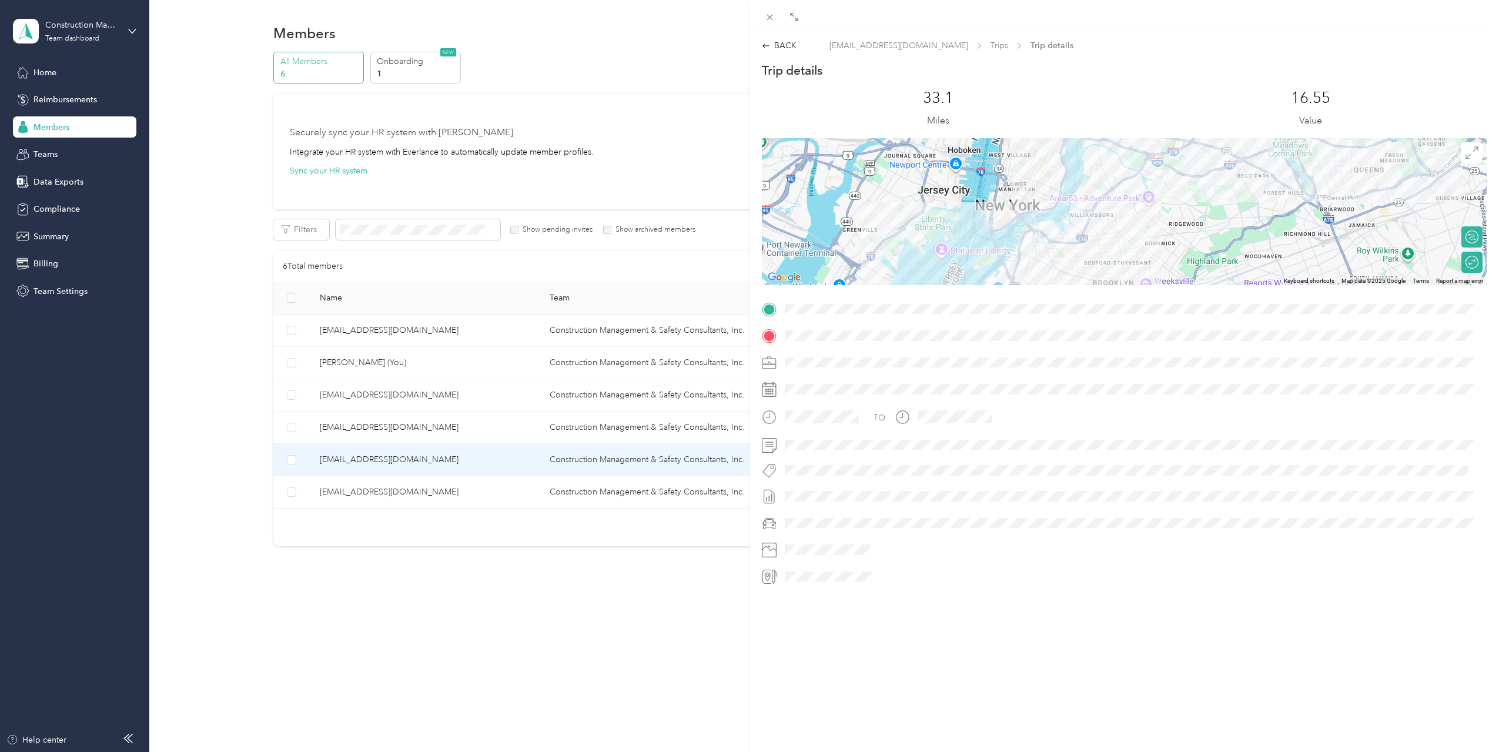
click at [1055, 265] on div at bounding box center [1124, 211] width 725 height 147
click at [768, 48] on icon at bounding box center [766, 46] width 8 height 8
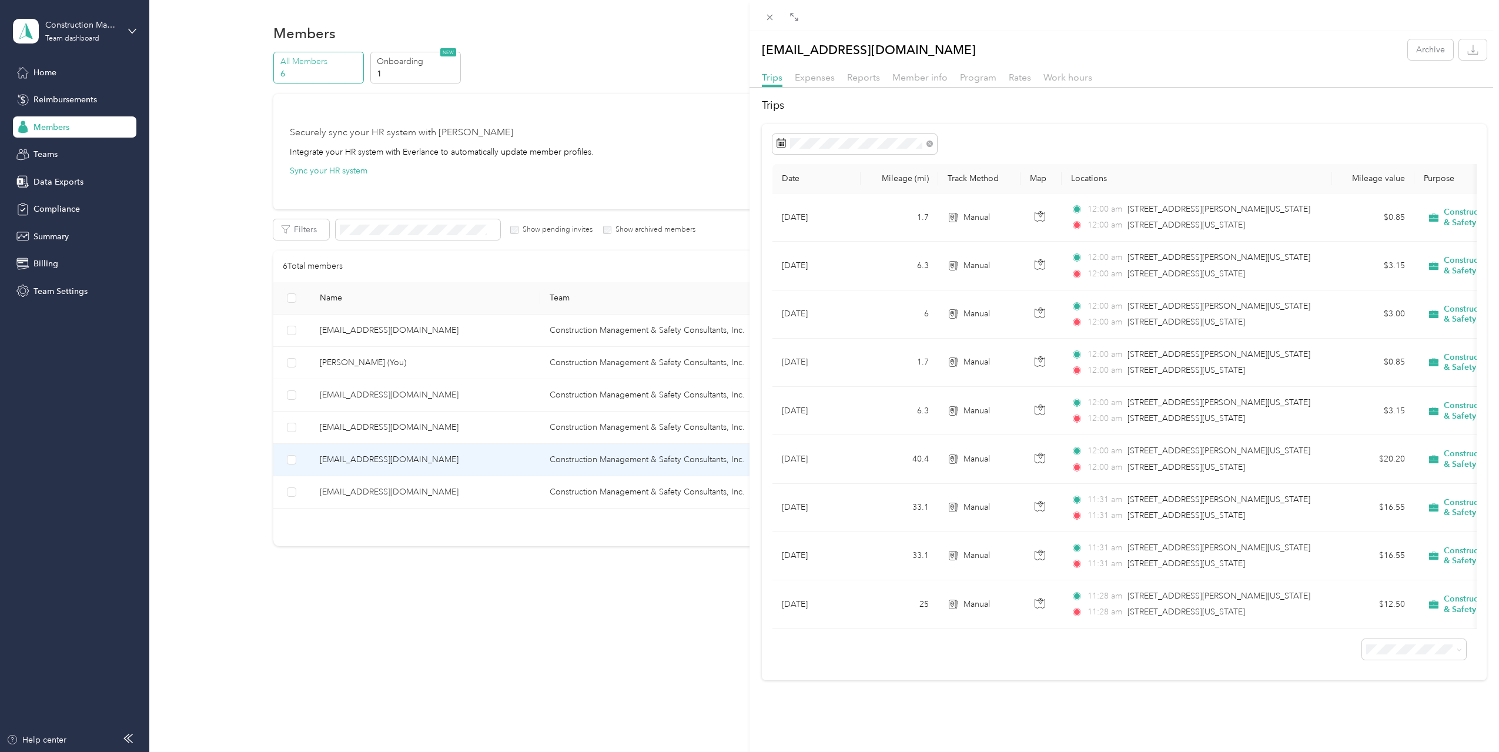
click at [1120, 120] on div "Trips Date Mileage (mi) Track Method Map Locations Mileage value Purpose [DATE]…" at bounding box center [1125, 389] width 750 height 583
click at [1469, 54] on icon "button" at bounding box center [1473, 53] width 10 height 3
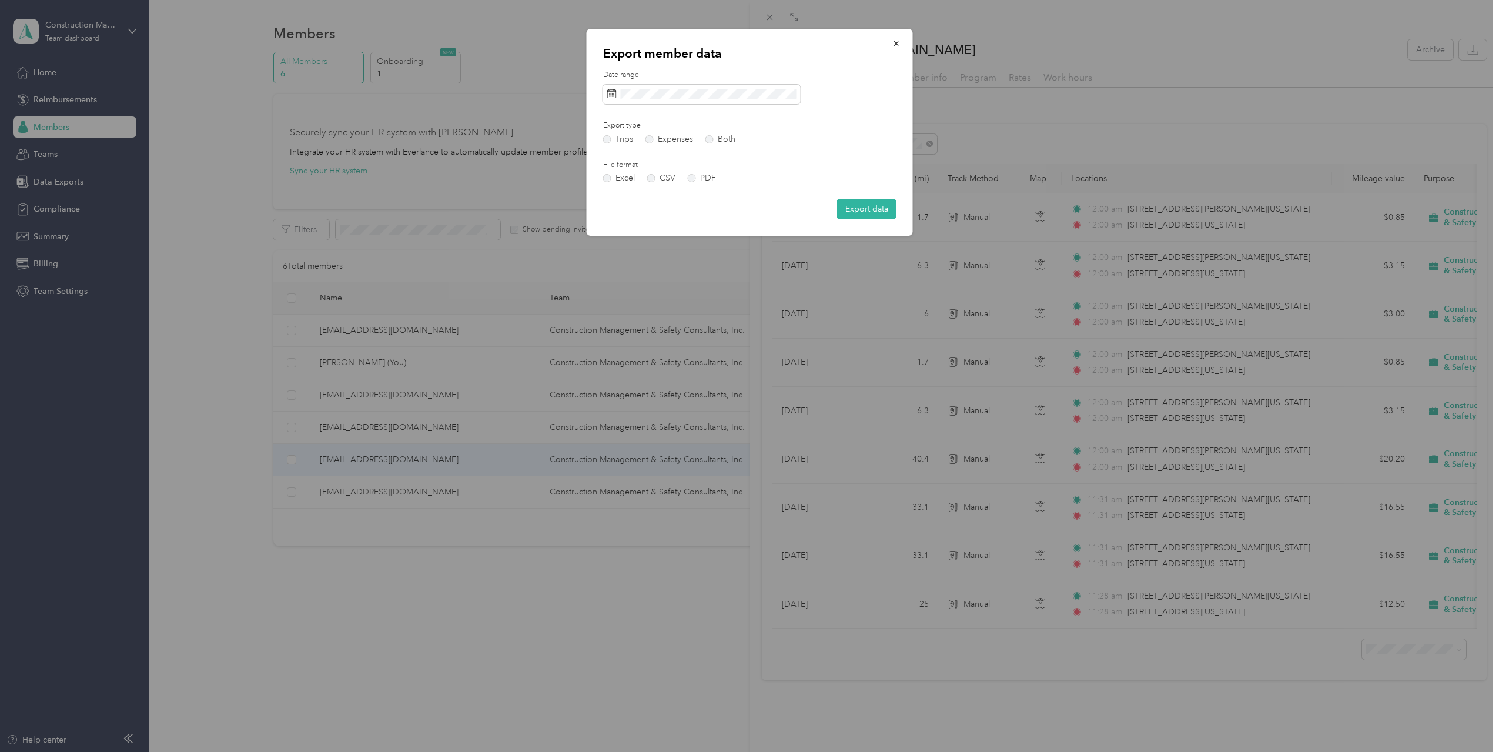
click at [678, 176] on div "Excel CSV PDF" at bounding box center [669, 178] width 132 height 8
click at [694, 176] on label "PDF" at bounding box center [702, 178] width 28 height 8
click at [712, 138] on label "Both" at bounding box center [720, 139] width 30 height 8
click at [846, 204] on button "Export data" at bounding box center [866, 209] width 59 height 21
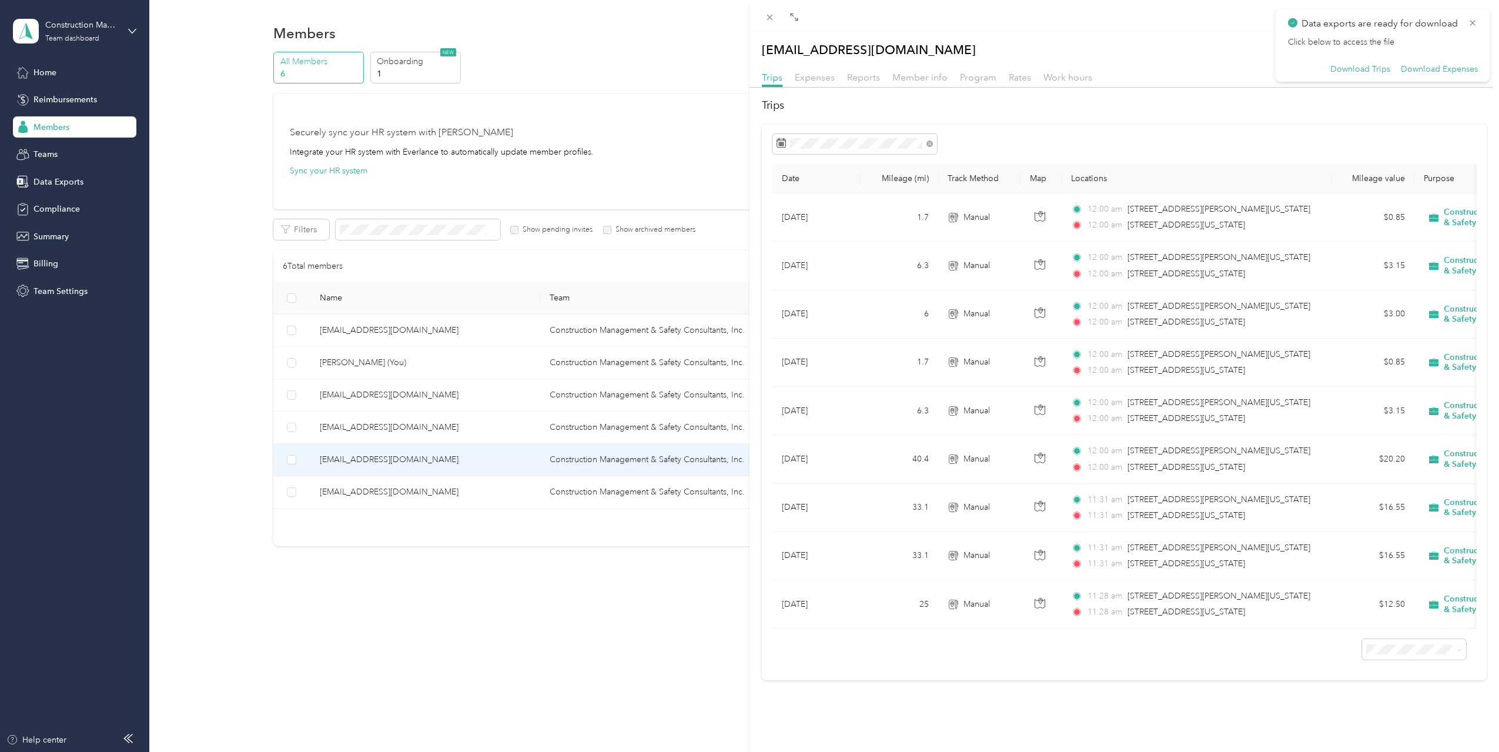
click at [1420, 26] on p "Data exports are ready for download" at bounding box center [1381, 23] width 158 height 15
click at [1361, 66] on button "Download Trips" at bounding box center [1360, 69] width 60 height 11
click at [1456, 71] on button "Download Expenses" at bounding box center [1439, 69] width 77 height 11
click at [1473, 21] on icon at bounding box center [1473, 23] width 6 height 6
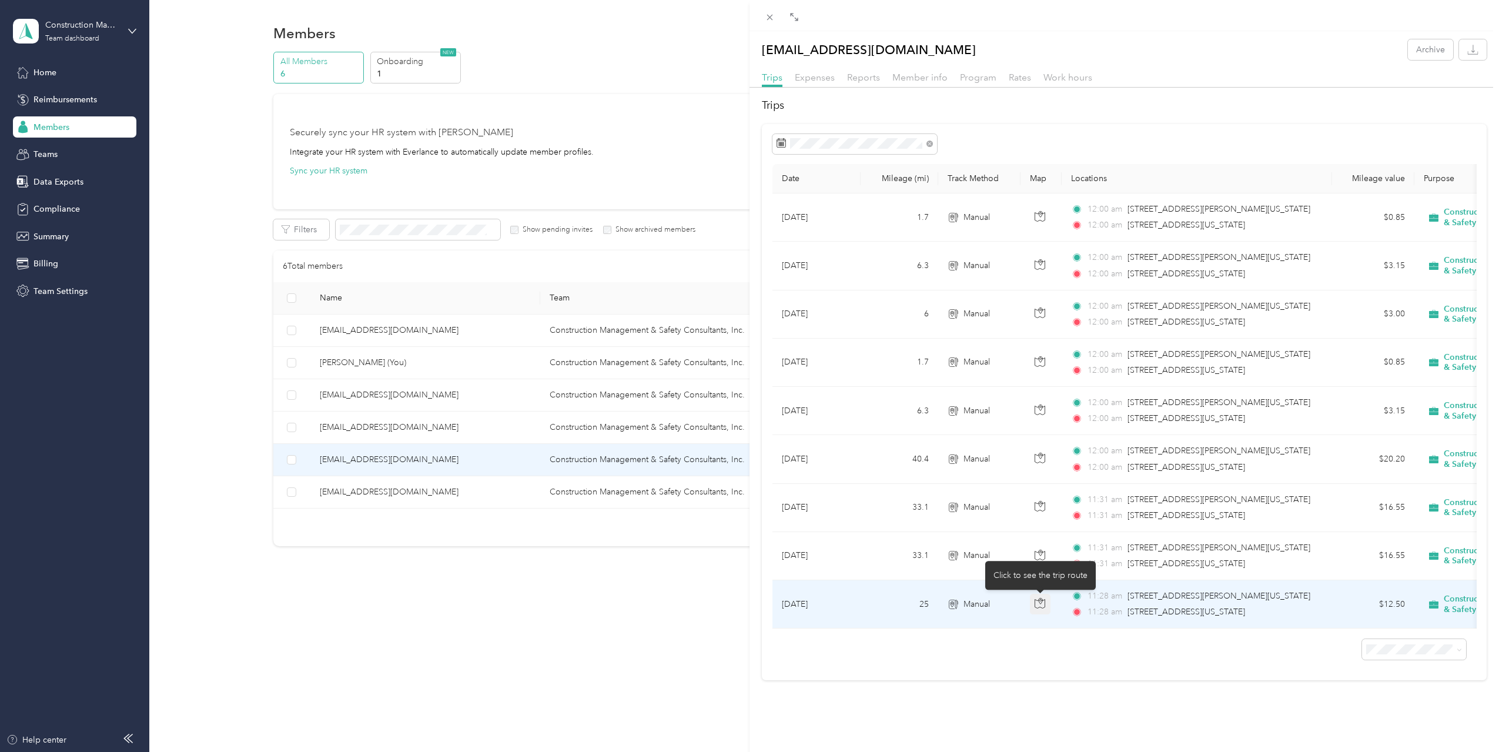
click at [1043, 604] on icon "button" at bounding box center [1040, 603] width 11 height 11
click at [982, 603] on span "Manual" at bounding box center [977, 604] width 26 height 13
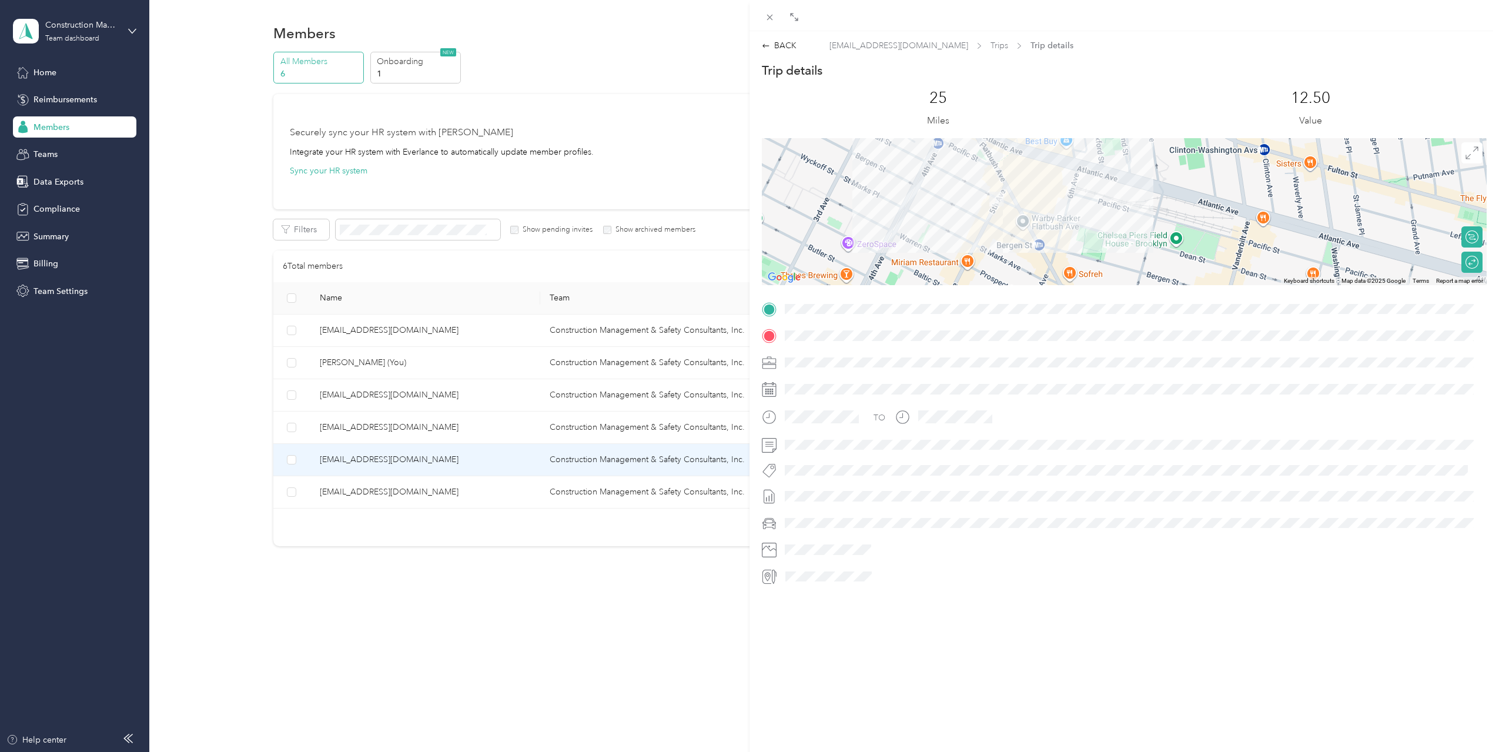
drag, startPoint x: 994, startPoint y: 185, endPoint x: 1003, endPoint y: 222, distance: 37.5
click at [1003, 220] on div at bounding box center [1124, 211] width 725 height 147
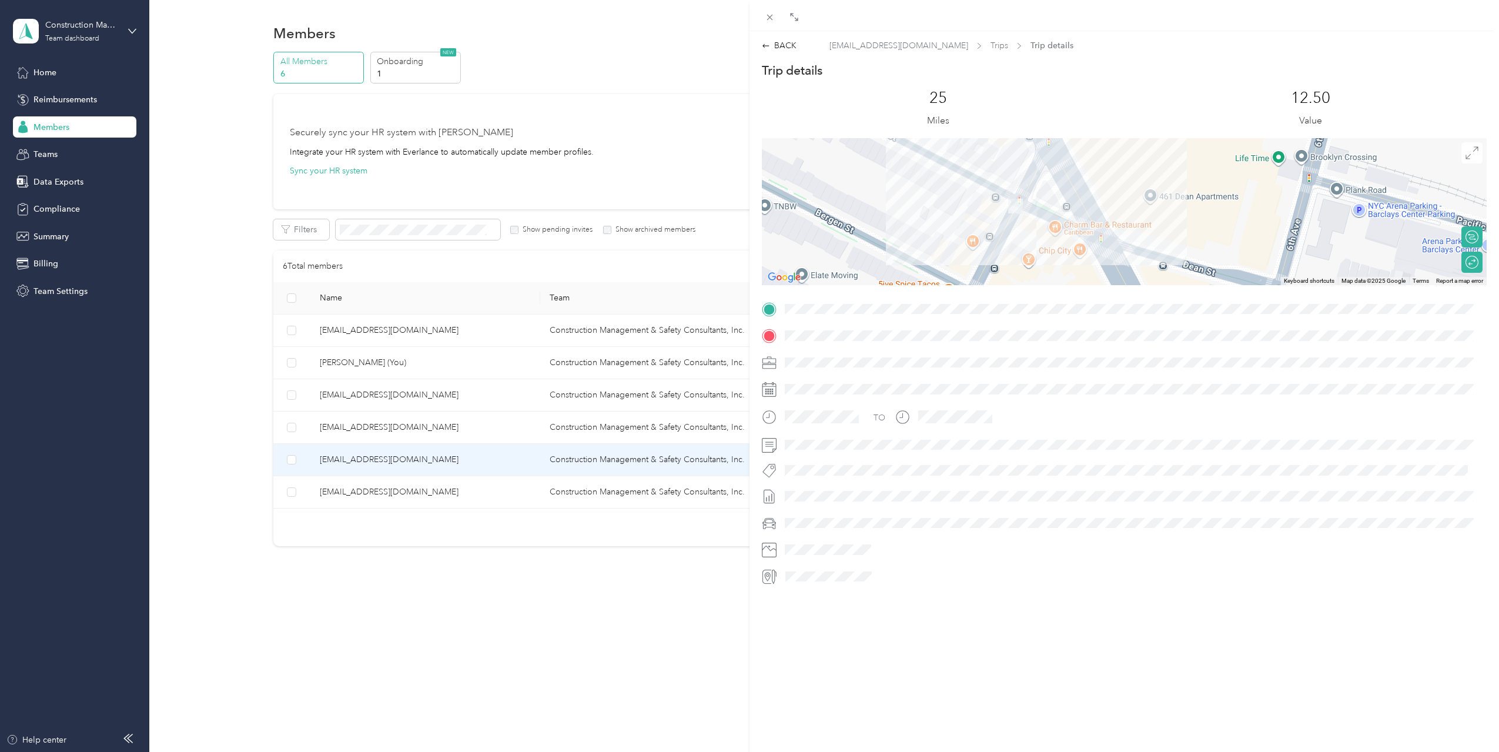
drag, startPoint x: 995, startPoint y: 212, endPoint x: 982, endPoint y: 190, distance: 25.3
click at [982, 190] on div at bounding box center [1124, 211] width 725 height 147
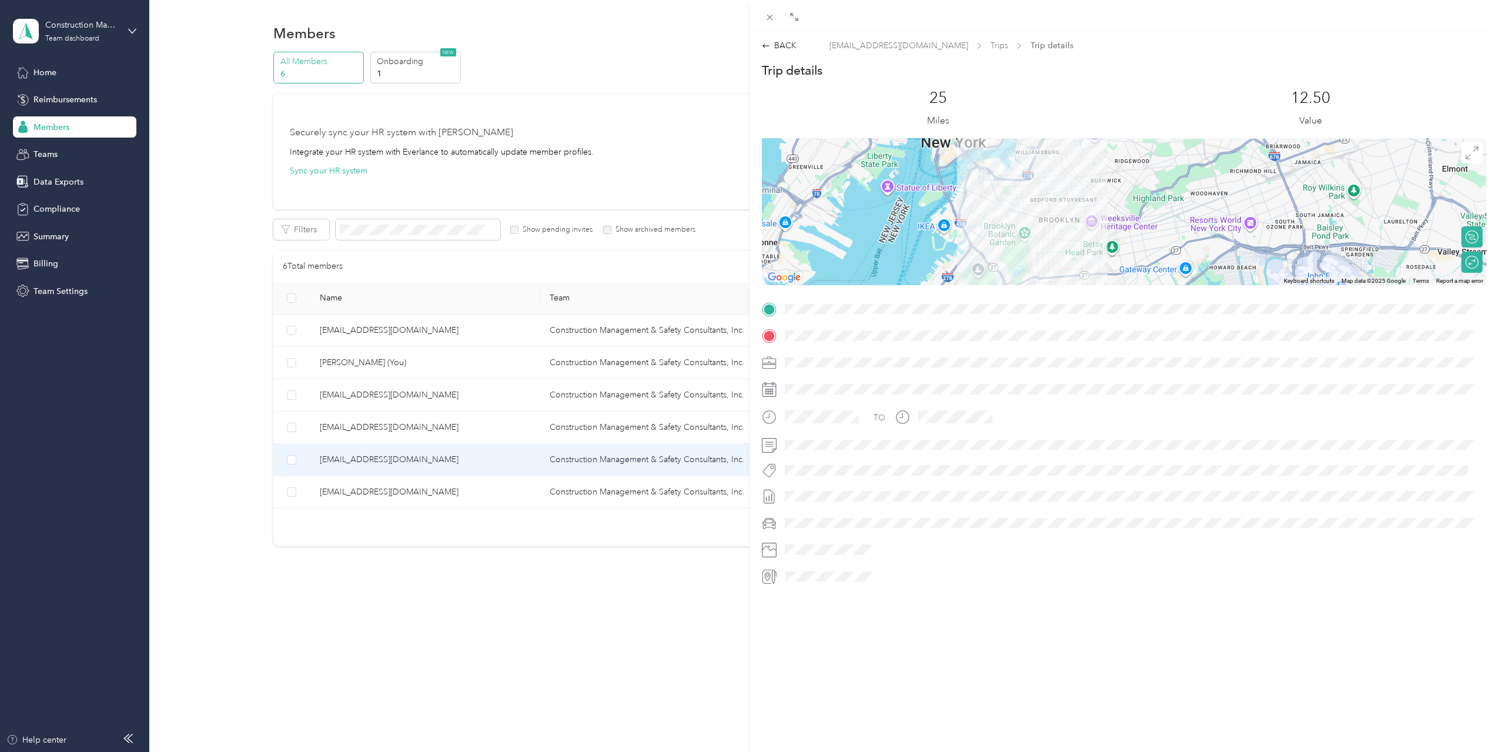
drag, startPoint x: 779, startPoint y: 44, endPoint x: 754, endPoint y: 36, distance: 25.8
click at [778, 42] on div "BACK" at bounding box center [779, 45] width 35 height 12
